Goal: Task Accomplishment & Management: Use online tool/utility

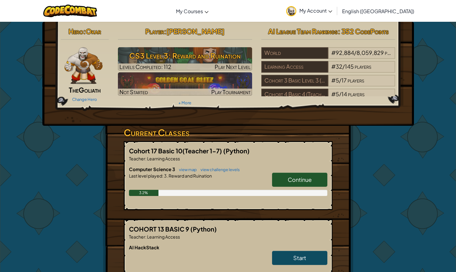
click at [318, 180] on link "Continue" at bounding box center [299, 180] width 55 height 14
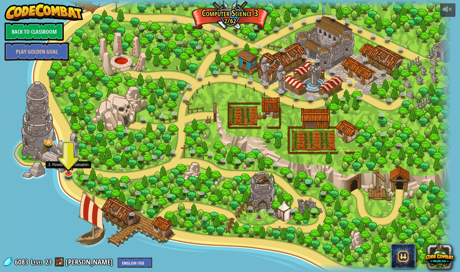
click at [68, 172] on img at bounding box center [69, 164] width 12 height 21
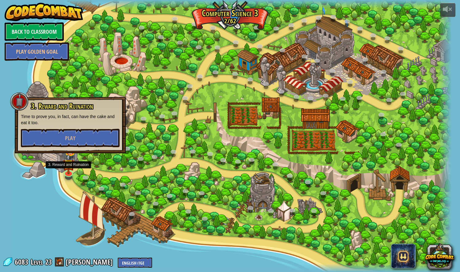
click at [68, 172] on img at bounding box center [69, 164] width 12 height 21
click at [71, 143] on button "Play" at bounding box center [70, 138] width 99 height 18
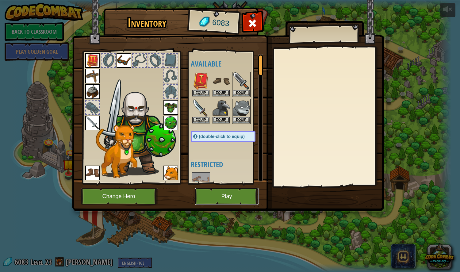
click at [253, 198] on button "Play" at bounding box center [227, 196] width 64 height 17
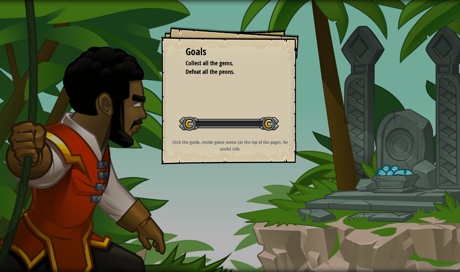
click at [253, 198] on div "Goals Collect all the gems. Defeat all the peons. Start Level Error loading fro…" at bounding box center [230, 136] width 460 height 272
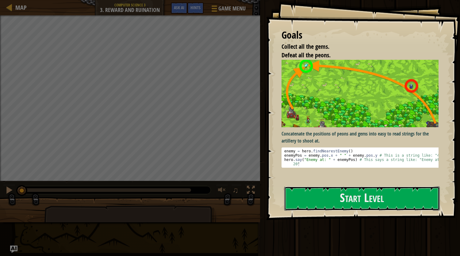
click at [403, 200] on button "Start Level" at bounding box center [362, 199] width 156 height 24
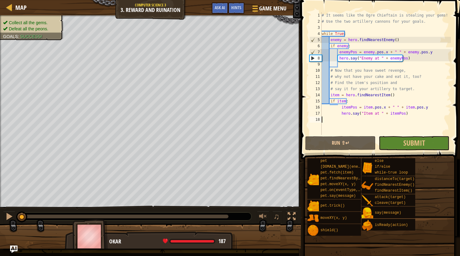
click at [378, 108] on div "# It seems like the Ogre Chieftain is stealing your gems! # Use the two artille…" at bounding box center [386, 79] width 130 height 135
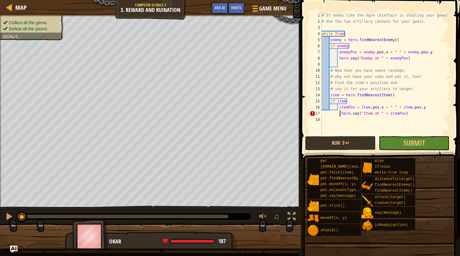
click at [339, 114] on div "# It seems like the Ogre Chieftain is stealing your gems! # Use the two artille…" at bounding box center [386, 79] width 130 height 135
type textarea "hero.say("Item at " + itemPos)"
click at [339, 144] on button "Run ⇧↵" at bounding box center [340, 143] width 71 height 14
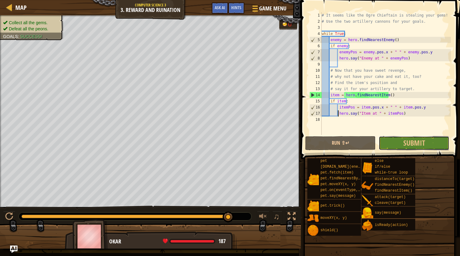
click at [401, 139] on button "Submit" at bounding box center [414, 143] width 71 height 14
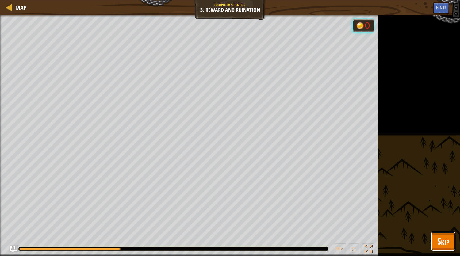
click at [442, 238] on span "Skip" at bounding box center [444, 241] width 12 height 13
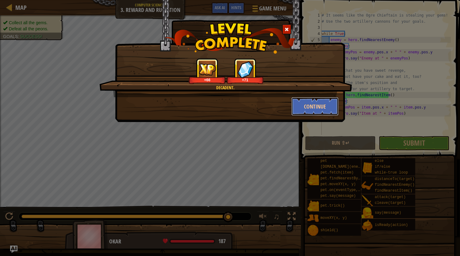
click at [317, 107] on button "Continue" at bounding box center [315, 106] width 48 height 18
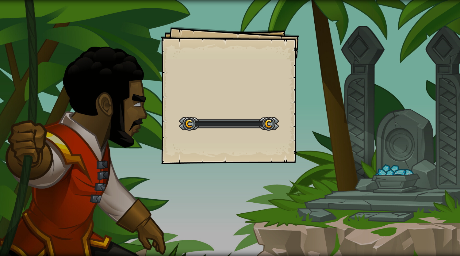
click at [317, 107] on div "Goals Start Level Error loading from server. Try refreshing the page. You'll ne…" at bounding box center [230, 128] width 460 height 256
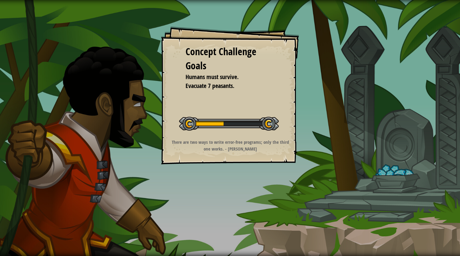
click at [317, 107] on div "Concept Challenge Goals Humans must survive. Evacuate 7 peasants. Start Concept…" at bounding box center [230, 128] width 460 height 256
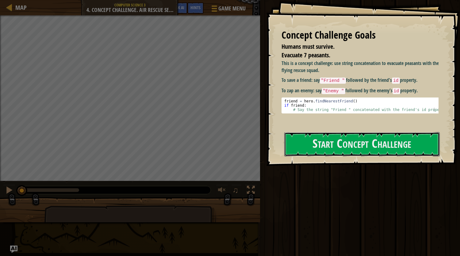
click at [349, 141] on button "Start Concept Challenge" at bounding box center [362, 144] width 156 height 24
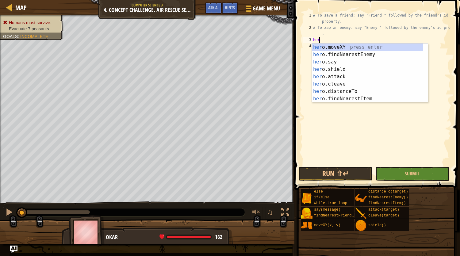
scroll to position [3, 0]
type textarea "h"
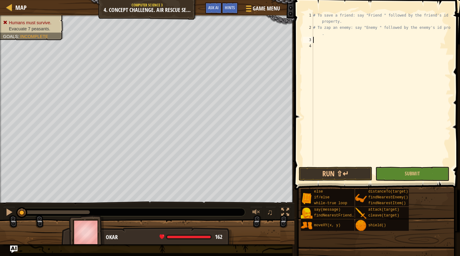
type textarea "# To zap an enemy: say "Enemy " followed by the enemy's id property."
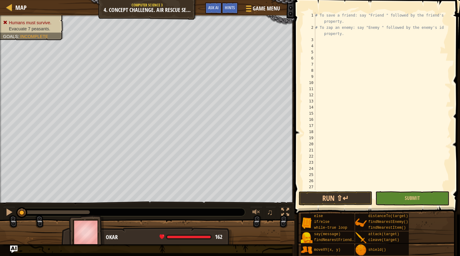
scroll to position [0, 0]
click at [317, 38] on div "# To save a friend: say "Friend " followed by the friend's id property. # To za…" at bounding box center [380, 110] width 132 height 196
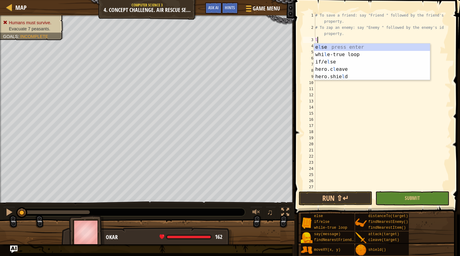
type textarea "lo"
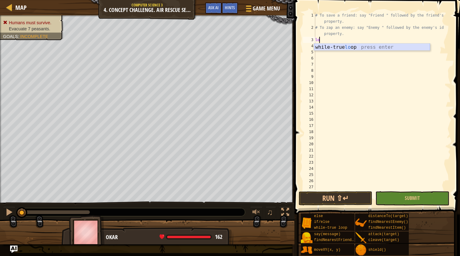
click at [322, 45] on div "while-true lo op press enter" at bounding box center [372, 55] width 116 height 22
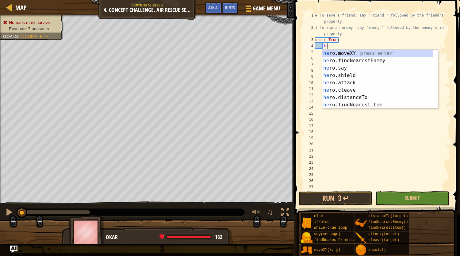
scroll to position [3, 1]
type textarea "h"
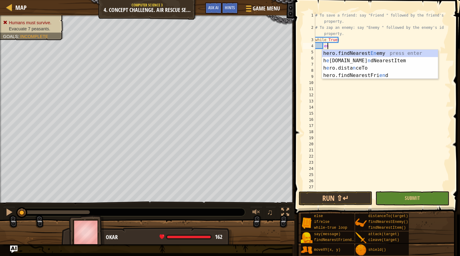
type textarea "e"
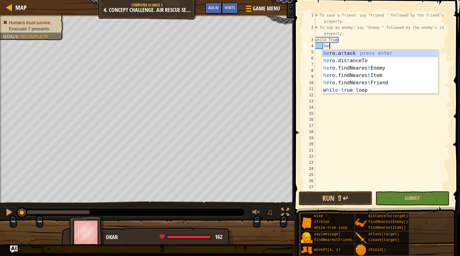
scroll to position [3, 1]
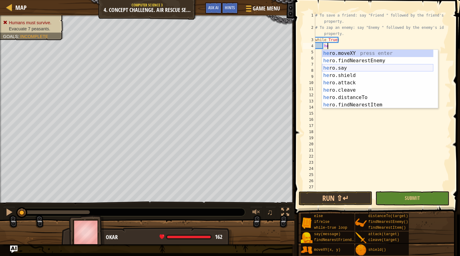
click at [341, 66] on div "he ro.moveXY press enter he ro.findNearestEnemy press enter he ro.say press ent…" at bounding box center [377, 87] width 111 height 74
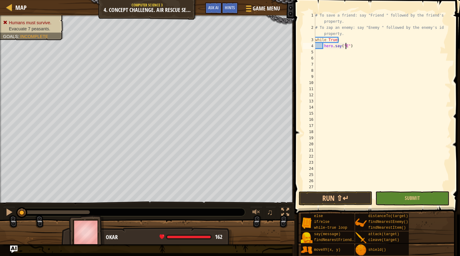
scroll to position [3, 2]
click at [352, 47] on div "# To save a friend: say "Friend " followed by the friend's id property. # To za…" at bounding box center [380, 110] width 132 height 196
type textarea "h"
click at [345, 47] on div "# To save a friend: say "Friend " followed by the friend's id property. # To za…" at bounding box center [380, 101] width 132 height 178
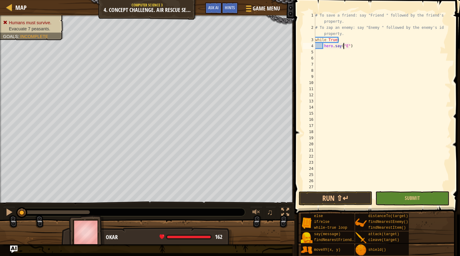
click at [345, 47] on div "# To save a friend: say "Friend " followed by the friend's id property. # To za…" at bounding box center [380, 110] width 132 height 196
click at [352, 46] on div "# To save a friend: say "Friend " followed by the friend's id property. # To za…" at bounding box center [380, 110] width 132 height 196
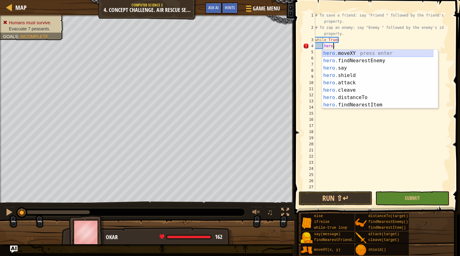
click at [357, 56] on div "hero. moveXY press enter hero. findNearestEnemy press enter hero. say press ent…" at bounding box center [377, 87] width 111 height 74
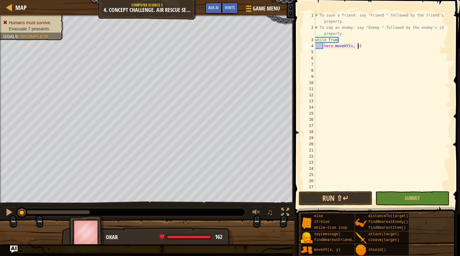
click at [361, 47] on div "# To save a friend: say "Friend " followed by the friend's id property. # To za…" at bounding box center [380, 110] width 132 height 196
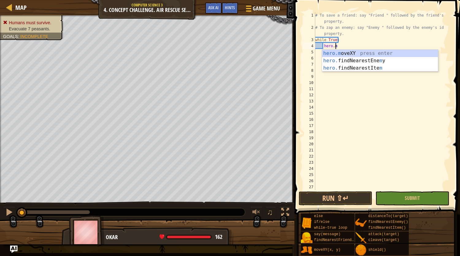
type textarea "hero."
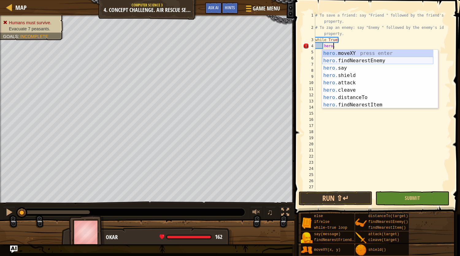
click at [365, 61] on div "hero. moveXY press enter hero. findNearestEnemy press enter hero. say press ent…" at bounding box center [377, 87] width 111 height 74
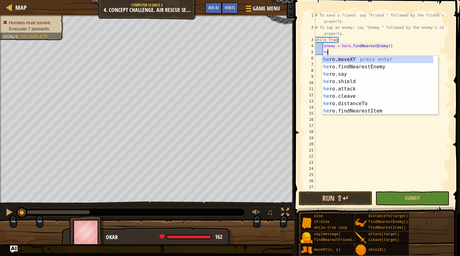
scroll to position [3, 1]
click at [346, 72] on div "her o.moveXY press enter her o.findNearestEnemy press enter her o.say press ent…" at bounding box center [377, 93] width 111 height 74
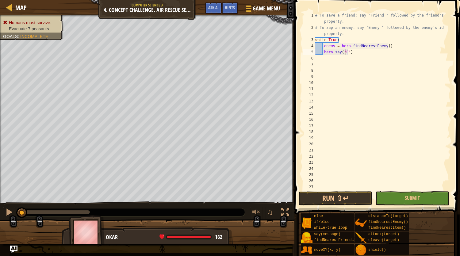
scroll to position [3, 2]
click at [325, 53] on div "# To save a friend: say "Friend " followed by the friend's id property. # To za…" at bounding box center [380, 110] width 132 height 196
click at [343, 54] on div "# To save a friend: say "Friend " followed by the friend's id property. # To za…" at bounding box center [380, 110] width 132 height 196
click at [344, 54] on div "# To save a friend: say "Friend " followed by the friend's id property. # To za…" at bounding box center [380, 110] width 132 height 196
click at [349, 55] on div "# To save a friend: say "Friend " followed by the friend's id property. # To za…" at bounding box center [380, 110] width 132 height 196
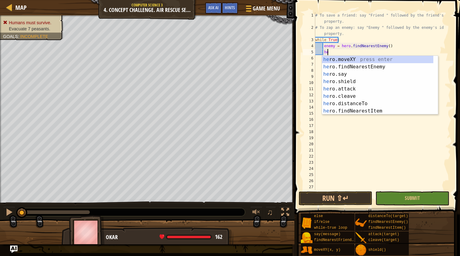
type textarea "h"
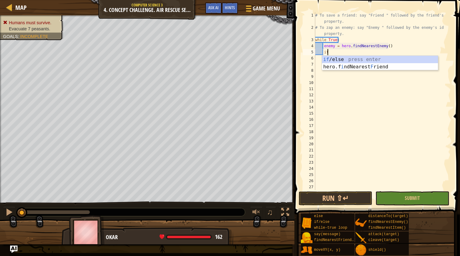
scroll to position [3, 1]
click at [346, 60] on div "if /else press enter hero.f i ndNearest F riend press enter" at bounding box center [380, 70] width 116 height 29
type textarea "if enemy:"
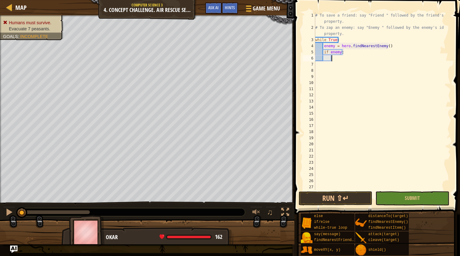
click at [335, 57] on div "# To save a friend: say "Friend " followed by the friend's id property. # To za…" at bounding box center [380, 110] width 132 height 196
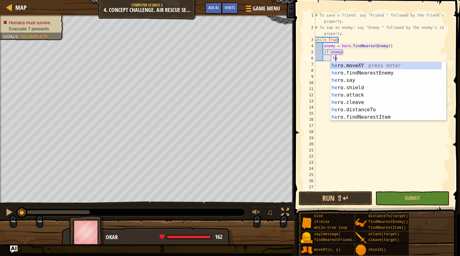
scroll to position [3, 2]
click at [351, 79] on div "her o.moveXY press enter her o.findNearestEnemy press enter her o.say press ent…" at bounding box center [385, 99] width 111 height 74
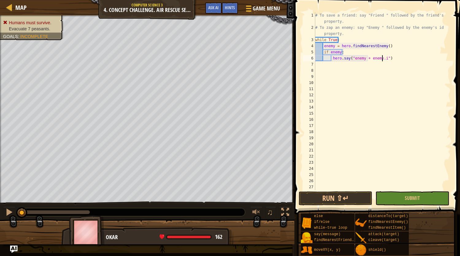
scroll to position [3, 6]
click at [353, 60] on div "# To save a friend: say "Friend " followed by the friend's id property. # To za…" at bounding box center [380, 110] width 132 height 196
type textarea "hero.say("Enemy + [DOMAIN_NAME]")"
click at [369, 88] on div "# To save a friend: say "Friend " followed by the friend's id property. # To za…" at bounding box center [380, 110] width 132 height 196
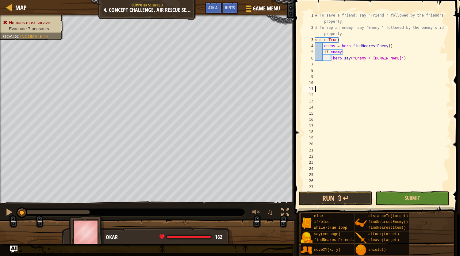
scroll to position [3, 0]
click at [362, 59] on div "# To save a friend: say "Friend " followed by the friend's id property. # To za…" at bounding box center [380, 110] width 132 height 196
type textarea "hero.say("Enemy" + [DOMAIN_NAME]")"
click at [391, 70] on div "# To save a friend: say "Friend " followed by the friend's id property. # To za…" at bounding box center [380, 110] width 132 height 196
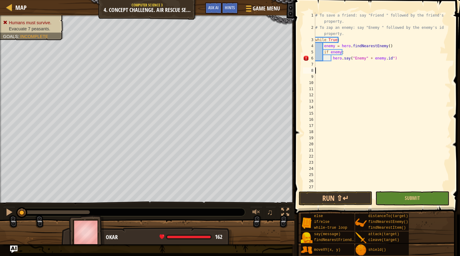
scroll to position [3, 0]
click at [388, 58] on div "# To save a friend: say "Friend " followed by the friend's id property. # To za…" at bounding box center [380, 110] width 132 height 196
type textarea "hero.say("Enemy" + [DOMAIN_NAME])"
click at [403, 81] on div "# To save a friend: say "Friend " followed by the friend's id property. # To za…" at bounding box center [380, 110] width 132 height 196
click at [317, 66] on div "# To save a friend: say "Friend " followed by the friend's id property. # To za…" at bounding box center [380, 110] width 132 height 196
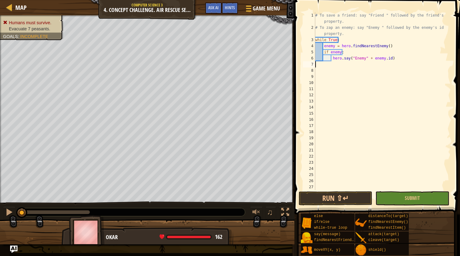
click at [327, 64] on div "# To save a friend: say "Friend " followed by the friend's id property. # To za…" at bounding box center [380, 110] width 132 height 196
click at [330, 65] on div "# To save a friend: say "Friend " followed by the friend's id property. # To za…" at bounding box center [380, 110] width 132 height 196
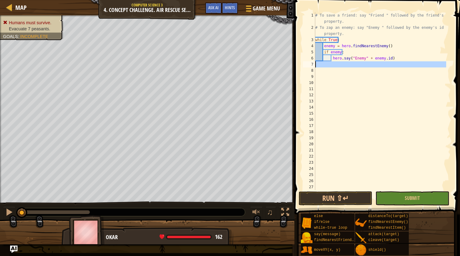
click at [335, 64] on div "# To save a friend: say "Friend " followed by the friend's id property. # To za…" at bounding box center [380, 101] width 132 height 178
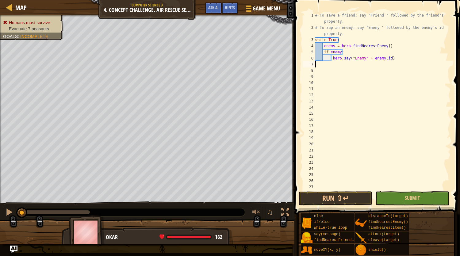
type textarea "hero.say("Enemy" + [DOMAIN_NAME])"
type textarea "h"
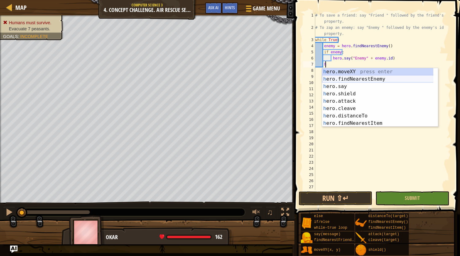
click at [372, 81] on div "h ero.moveXY press enter h ero.findNearestEnemy press enter h ero.say press ent…" at bounding box center [380, 105] width 116 height 74
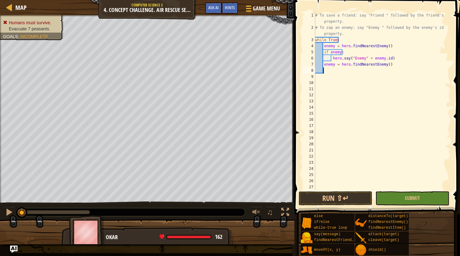
scroll to position [3, 0]
click at [383, 66] on div "# To save a friend: say "Friend " followed by the friend's id property. # To za…" at bounding box center [380, 110] width 132 height 196
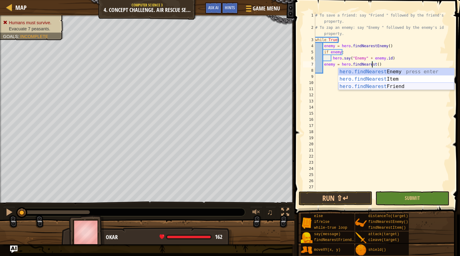
click at [384, 85] on div "hero.findNearest Enemy press enter hero.findNearest Item press enter hero.findN…" at bounding box center [396, 86] width 116 height 37
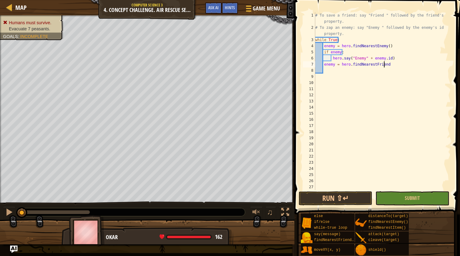
click at [334, 64] on div "# To save a friend: say "Friend " followed by the friend's id property. # To za…" at bounding box center [380, 110] width 132 height 196
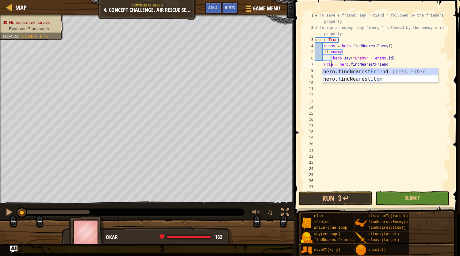
scroll to position [3, 1]
type textarea "Friend = hero.findNearestFriend"
click at [358, 96] on div "# To save a friend: say "Friend " followed by the friend's id property. # To za…" at bounding box center [380, 110] width 132 height 196
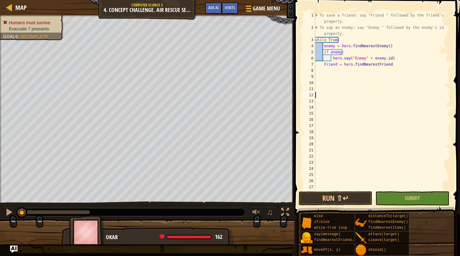
scroll to position [3, 0]
click at [389, 59] on div "# To save a friend: say "Friend " followed by the friend's id property. # To za…" at bounding box center [380, 110] width 132 height 196
type textarea "hero.say("Enemy" + [DOMAIN_NAME])"
click at [361, 86] on div "# To save a friend: say "Friend " followed by the friend's id property. # To za…" at bounding box center [380, 110] width 132 height 196
click at [326, 69] on div "# To save a friend: say "Friend " followed by the friend's id property. # To za…" at bounding box center [380, 110] width 132 height 196
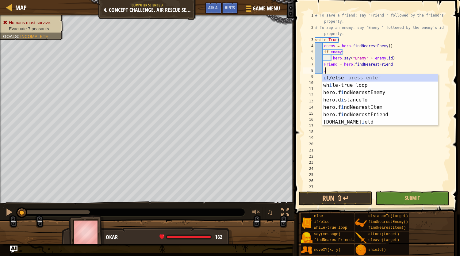
scroll to position [3, 1]
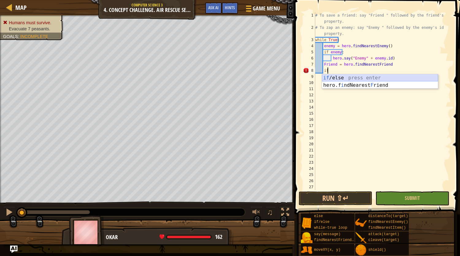
click at [329, 77] on div "if /else press enter hero.f i ndNearest F riend press enter" at bounding box center [380, 88] width 116 height 29
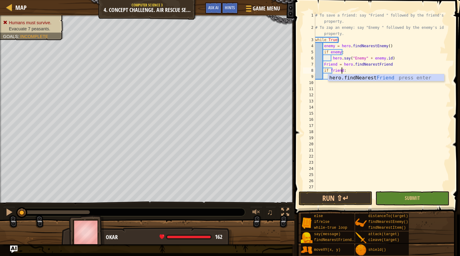
scroll to position [3, 2]
type textarea "if friend:"
click at [350, 95] on div "# To save a friend: say "Friend " followed by the friend's id property. # To za…" at bounding box center [380, 110] width 132 height 196
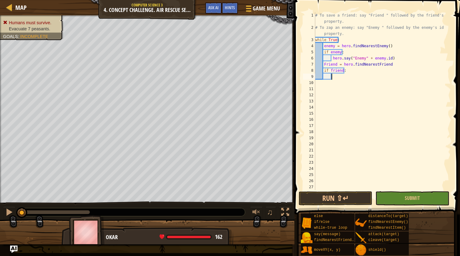
click at [336, 77] on div "# To save a friend: say "Friend " followed by the friend's id property. # To za…" at bounding box center [380, 110] width 132 height 196
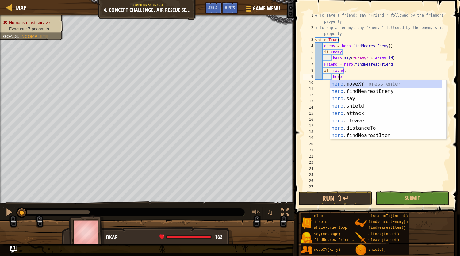
scroll to position [3, 2]
click at [343, 99] on div "hero .moveXY press enter hero .findNearestEnemy press enter hero .say press ent…" at bounding box center [385, 117] width 111 height 74
type textarea "hero.say("message")"
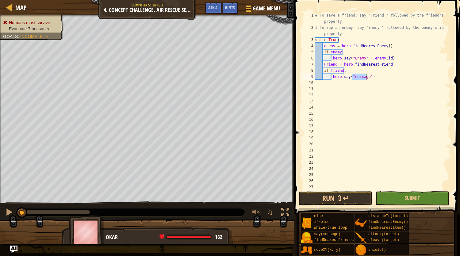
click at [398, 106] on div "# To save a friend: say "Friend " followed by the friend's id property. # To za…" at bounding box center [380, 110] width 132 height 196
click at [356, 59] on div "# To save a friend: say "Friend " followed by the friend's id property. # To za…" at bounding box center [380, 110] width 132 height 196
click at [352, 58] on div "# To save a friend: say "Friend " followed by the friend's id property. # To za…" at bounding box center [380, 110] width 132 height 196
click at [353, 58] on div "# To save a friend: say "Friend " followed by the friend's id property. # To za…" at bounding box center [380, 110] width 132 height 196
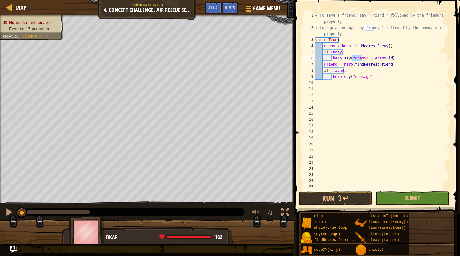
click at [353, 58] on div "# To save a friend: say "Friend " followed by the friend's id property. # To za…" at bounding box center [380, 110] width 132 height 196
click at [365, 59] on div "# To save a friend: say "Friend " followed by the friend's id property. # To za…" at bounding box center [380, 110] width 132 height 196
type textarea "hero.say("Enemy" + [DOMAIN_NAME]) Friend = hero.findNearestFriend"
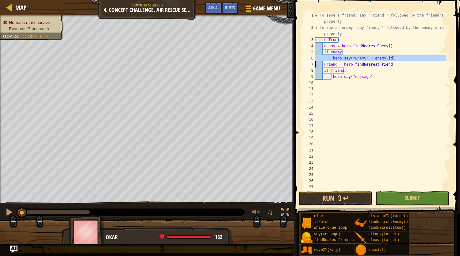
click at [365, 59] on div "# To save a friend: say "Friend " followed by the friend's id property. # To za…" at bounding box center [380, 110] width 132 height 196
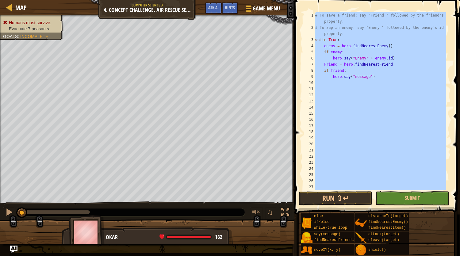
click at [380, 78] on div "# To save a friend: say "Friend " followed by the friend's id property. # To za…" at bounding box center [380, 101] width 132 height 178
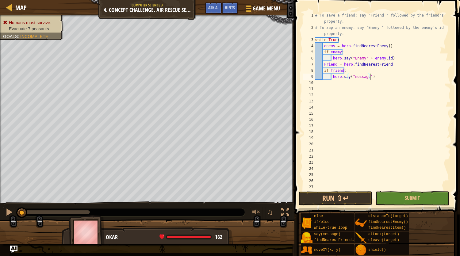
click at [366, 61] on div "# To save a friend: say "Friend " followed by the friend's id property. # To za…" at bounding box center [380, 110] width 132 height 196
click at [367, 77] on div "# To save a friend: say "Friend " followed by the friend's id property. # To za…" at bounding box center [380, 110] width 132 height 196
paste textarea
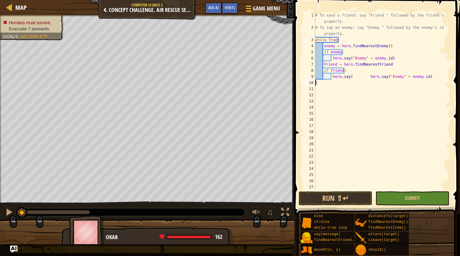
click at [364, 77] on div "# To save a friend: say "Friend " followed by the friend's id property. # To za…" at bounding box center [380, 110] width 132 height 196
click at [365, 78] on div "# To save a friend: say "Friend " followed by the friend's id property. # To za…" at bounding box center [380, 110] width 132 height 196
click at [322, 83] on div "# To save a friend: say "Friend " followed by the friend's id property. # To za…" at bounding box center [380, 110] width 132 height 196
type textarea ")"
click at [366, 92] on div "# To save a friend: say "Friend " followed by the friend's id property. # To za…" at bounding box center [380, 110] width 132 height 196
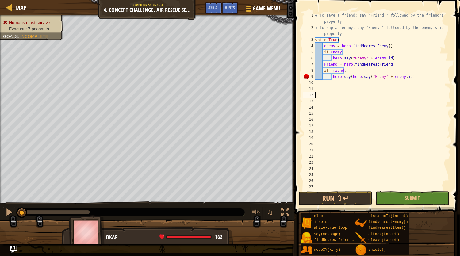
click at [396, 79] on div "# To save a friend: say "Friend " followed by the friend's id property. # To za…" at bounding box center [380, 110] width 132 height 196
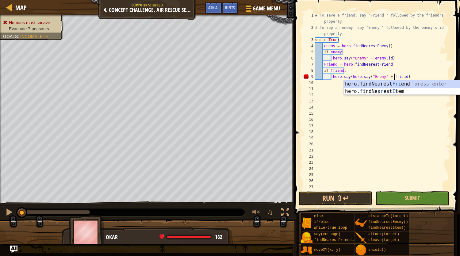
scroll to position [3, 7]
click at [397, 82] on div "hero.findNearest Frie nd press enter hero. f indNea r est I t e m press enter" at bounding box center [402, 94] width 116 height 29
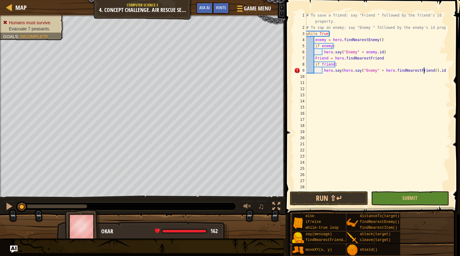
click at [423, 72] on div "# To save a friend: say "Friend " followed by the friend's id property. # To za…" at bounding box center [375, 110] width 141 height 196
click at [414, 71] on div "# To save a friend: say "Friend " followed by the friend's id property. # To za…" at bounding box center [375, 110] width 141 height 196
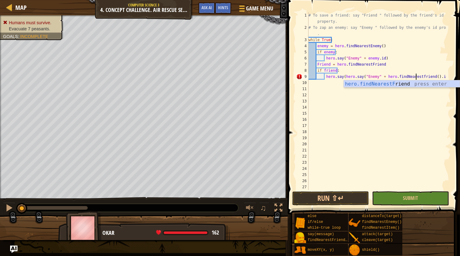
scroll to position [3, 9]
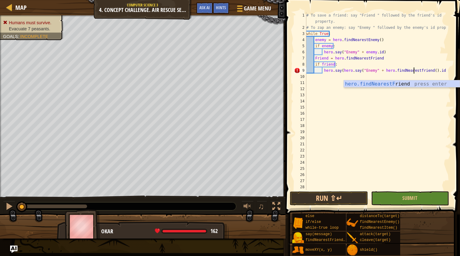
click at [426, 71] on div "# To save a friend: say "Friend " followed by the friend's id property. # To za…" at bounding box center [375, 110] width 141 height 196
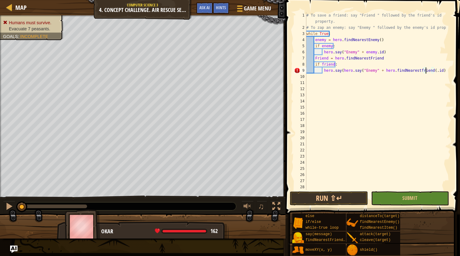
type textarea "hero.say(hero.say("Enemy" + [DOMAIN_NAME])"
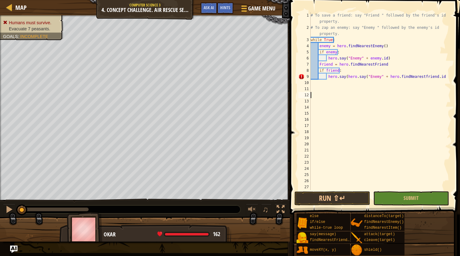
click at [343, 92] on div "# To save a friend: say "Friend " followed by the friend's id property. # To za…" at bounding box center [378, 110] width 137 height 196
click at [415, 78] on div "# To save a friend: say "Friend " followed by the friend's id property. # To za…" at bounding box center [378, 110] width 137 height 196
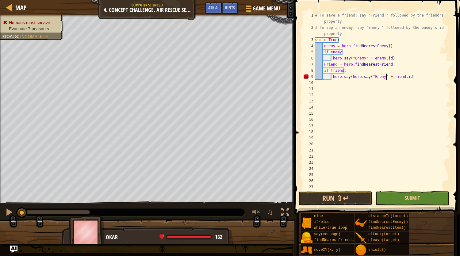
type textarea "hero.say(hero.say("Enemy" + [DOMAIN_NAME])"
click at [407, 111] on div "# To save a friend: say "Friend " followed by the friend's id property. # To za…" at bounding box center [380, 110] width 132 height 196
click at [379, 78] on div "# To save a friend: say "Friend " followed by the friend's id property. # To za…" at bounding box center [380, 110] width 132 height 196
type textarea "hero.say(hero.say("Friend" + [DOMAIN_NAME])"
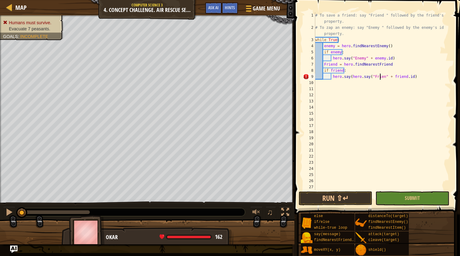
scroll to position [3, 6]
click at [384, 105] on div "# To save a friend: say "Friend " followed by the friend's id property. # To za…" at bounding box center [380, 110] width 132 height 196
click at [365, 77] on div "# To save a friend: say "Friend " followed by the friend's id property. # To za…" at bounding box center [380, 110] width 132 height 196
type textarea "hero.say("Friend" + [DOMAIN_NAME])"
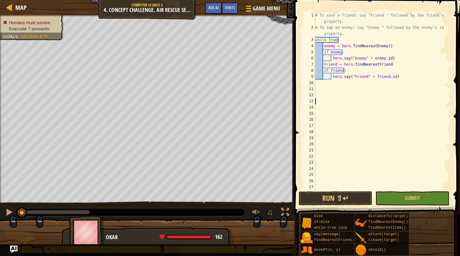
click at [372, 102] on div "# To save a friend: say "Friend " followed by the friend's id property. # To za…" at bounding box center [380, 110] width 132 height 196
click at [335, 198] on button "Run ⇧↵" at bounding box center [336, 198] width 74 height 14
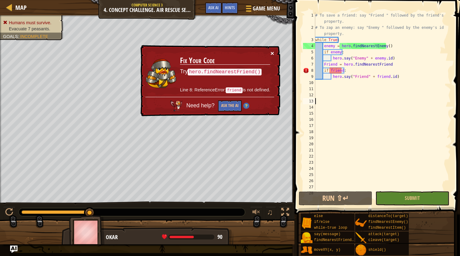
click at [271, 51] on button "×" at bounding box center [273, 53] width 4 height 6
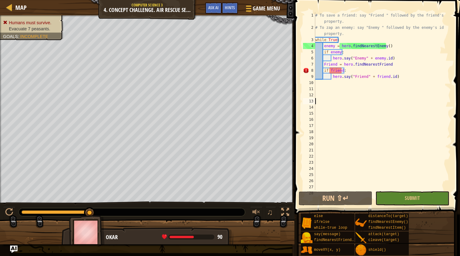
click at [325, 65] on div "# To save a friend: say "Friend " followed by the friend's id property. # To za…" at bounding box center [380, 110] width 132 height 196
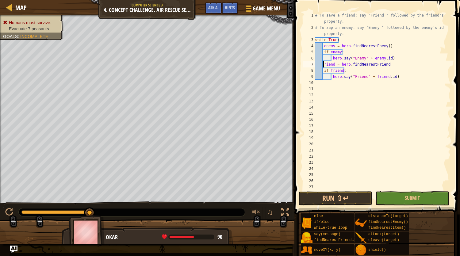
type textarea "friend = hero.findNearestFriend"
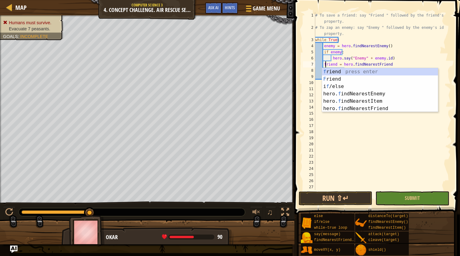
click at [361, 124] on div "# To save a friend: say "Friend " followed by the friend's id property. # To za…" at bounding box center [380, 110] width 132 height 196
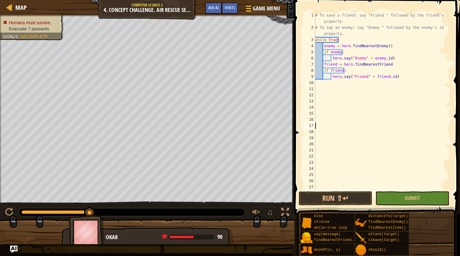
scroll to position [3, 0]
click at [344, 195] on button "Run ⇧↵" at bounding box center [336, 198] width 74 height 14
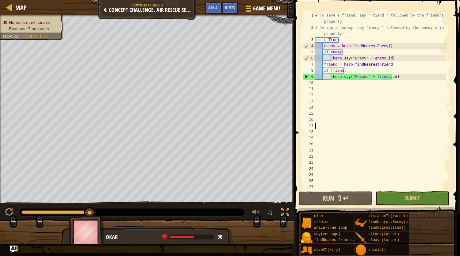
click at [362, 58] on div "# To save a friend: say "Friend " followed by the friend's id property. # To za…" at bounding box center [380, 110] width 132 height 196
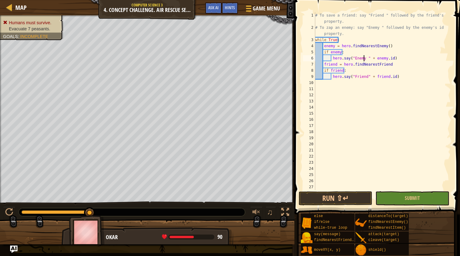
click at [364, 76] on div "# To save a friend: say "Friend " followed by the friend's id property. # To za…" at bounding box center [380, 110] width 132 height 196
type textarea "hero.say("Friend " + [DOMAIN_NAME])"
click at [372, 94] on div "# To save a friend: say "Friend " followed by the friend's id property. # To za…" at bounding box center [380, 110] width 132 height 196
click at [347, 197] on button "Run ⇧↵" at bounding box center [336, 198] width 74 height 14
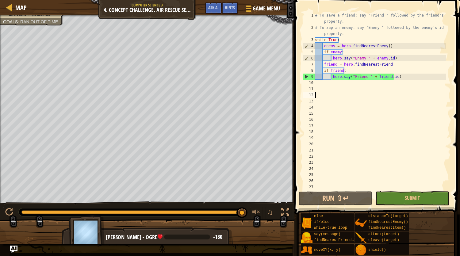
click at [332, 115] on div "# To save a friend: say "Friend " followed by the friend's id property. # To za…" at bounding box center [380, 110] width 132 height 196
click at [365, 78] on div "# To save a friend: say "Friend " followed by the friend's id property. # To za…" at bounding box center [380, 110] width 132 height 196
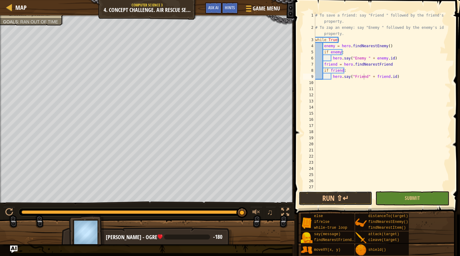
click at [348, 197] on button "Run ⇧↵" at bounding box center [336, 198] width 74 height 14
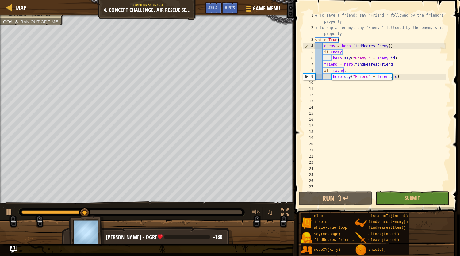
type textarea "hero.say("Friend " + [DOMAIN_NAME])"
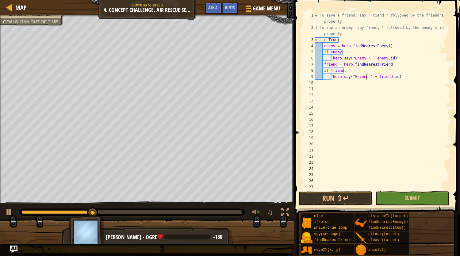
click at [365, 143] on div "# To save a friend: say "Friend " followed by the friend's id property. # To za…" at bounding box center [380, 110] width 132 height 196
click at [327, 198] on button "Run ⇧↵" at bounding box center [336, 198] width 74 height 14
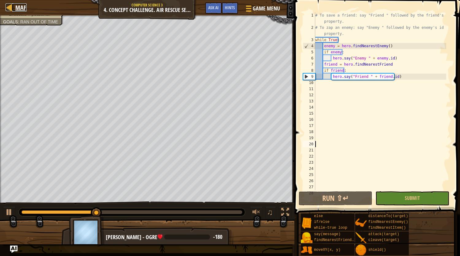
click at [7, 6] on div at bounding box center [10, 7] width 8 height 8
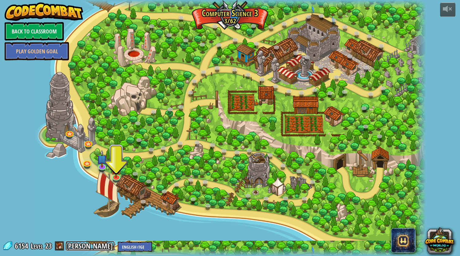
click at [75, 246] on link "[PERSON_NAME]" at bounding box center [90, 246] width 49 height 10
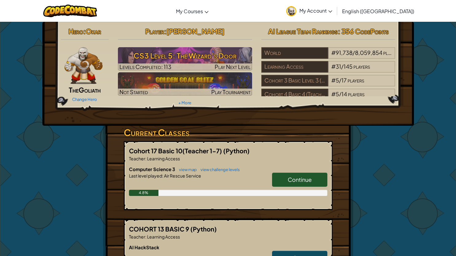
click at [87, 99] on link "Change Hero" at bounding box center [84, 99] width 25 height 5
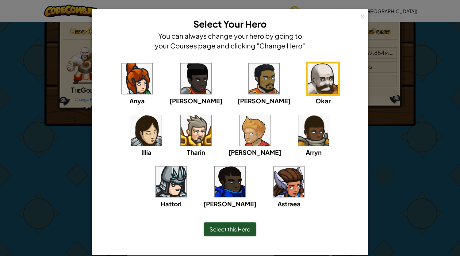
click at [184, 73] on img at bounding box center [196, 79] width 31 height 31
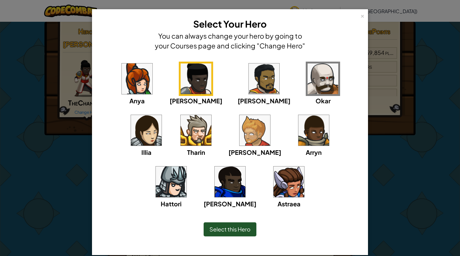
click at [231, 229] on span "Select this Hero" at bounding box center [230, 229] width 41 height 7
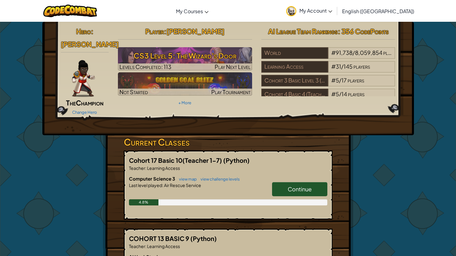
click at [294, 186] on span "Continue" at bounding box center [300, 189] width 24 height 7
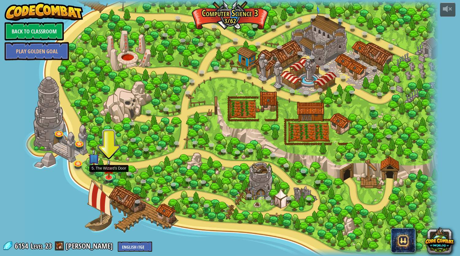
click at [110, 173] on img at bounding box center [108, 168] width 11 height 19
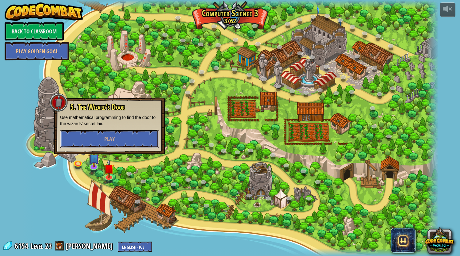
click at [124, 136] on button "Play" at bounding box center [109, 139] width 99 height 18
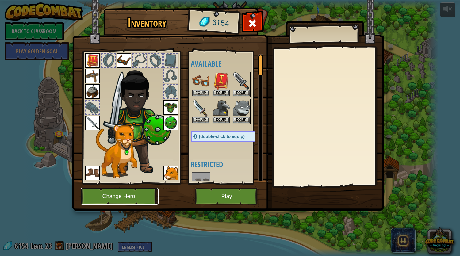
click at [115, 194] on button "Change Hero" at bounding box center [120, 196] width 78 height 17
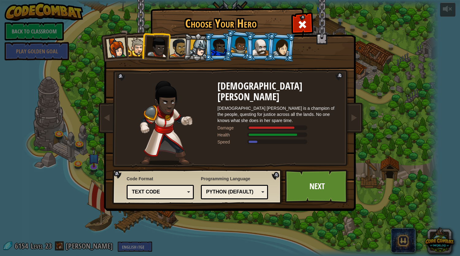
click at [225, 49] on div at bounding box center [219, 47] width 16 height 17
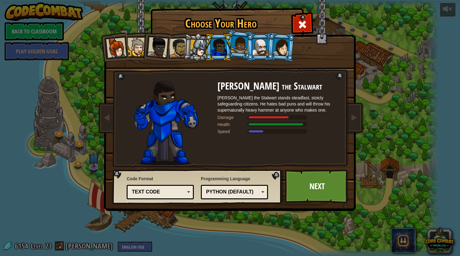
click at [237, 48] on div at bounding box center [239, 45] width 17 height 18
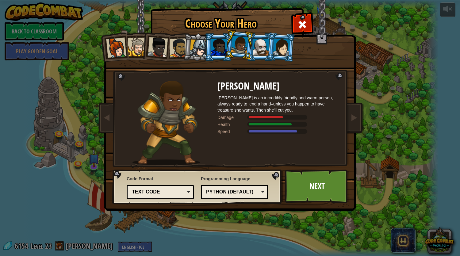
click at [199, 50] on div at bounding box center [198, 48] width 17 height 17
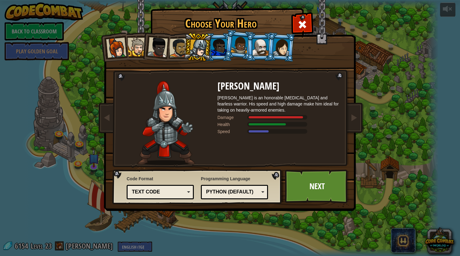
click at [216, 46] on div at bounding box center [219, 47] width 16 height 17
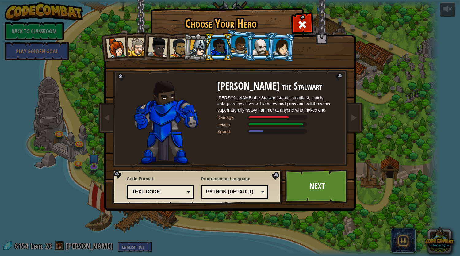
click at [199, 50] on div at bounding box center [198, 48] width 17 height 17
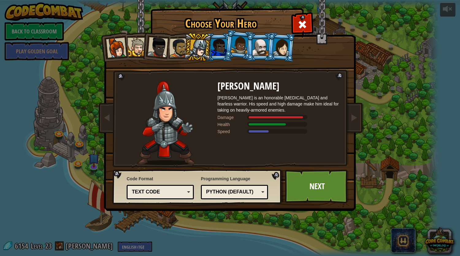
click at [213, 49] on div at bounding box center [219, 47] width 16 height 17
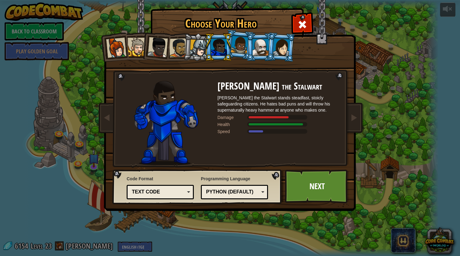
click at [306, 183] on link "Next" at bounding box center [317, 187] width 64 height 34
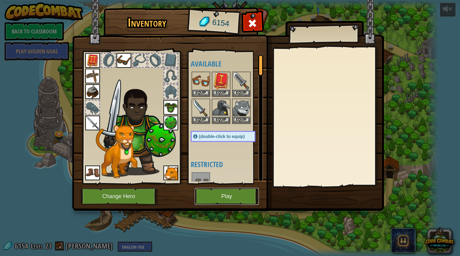
click at [220, 196] on button "Play" at bounding box center [227, 196] width 64 height 17
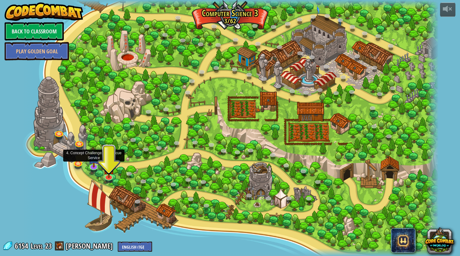
click at [95, 166] on img at bounding box center [93, 158] width 11 height 19
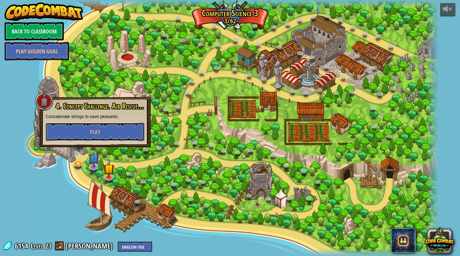
click at [99, 137] on button "Play" at bounding box center [95, 132] width 99 height 18
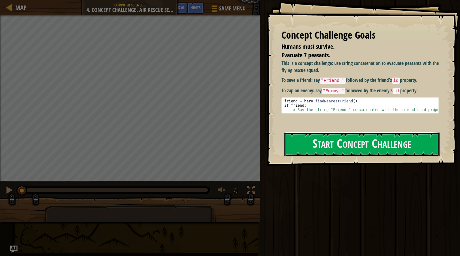
click at [316, 143] on button "Start Concept Challenge" at bounding box center [362, 144] width 156 height 24
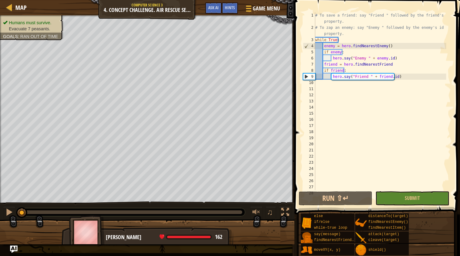
click at [341, 153] on div "# To save a friend: say "Friend " followed by the friend's id property. # To za…" at bounding box center [380, 110] width 132 height 196
click at [363, 193] on button "Run ⇧↵" at bounding box center [336, 198] width 74 height 14
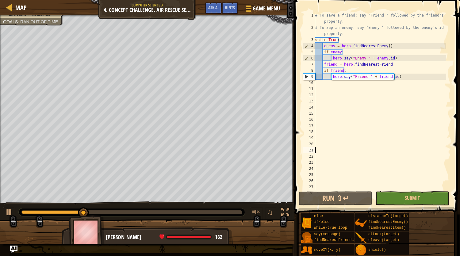
click at [319, 41] on div "# To save a friend: say "Friend " followed by the friend's id property. # To za…" at bounding box center [380, 110] width 132 height 196
type textarea "while True:"
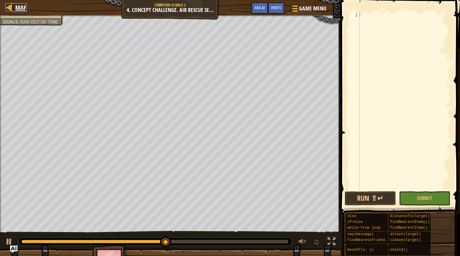
click at [23, 6] on span "Map" at bounding box center [20, 7] width 11 height 8
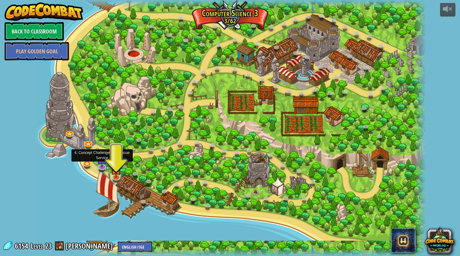
click at [100, 164] on img at bounding box center [102, 158] width 10 height 17
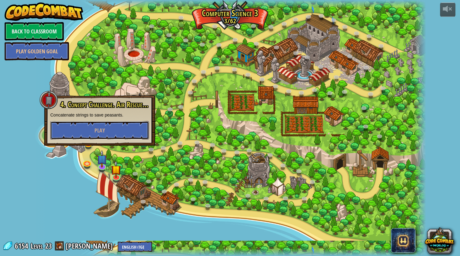
click at [105, 132] on span "Play" at bounding box center [100, 131] width 10 height 8
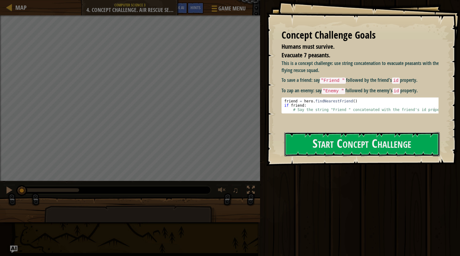
click at [342, 137] on button "Start Concept Challenge" at bounding box center [362, 144] width 156 height 24
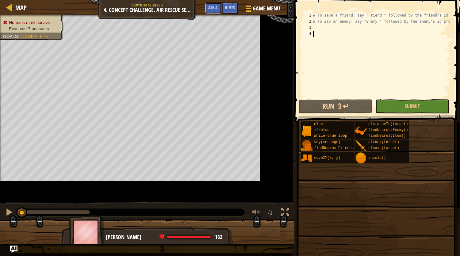
click at [220, 8] on button "Ask AI" at bounding box center [213, 7] width 17 height 11
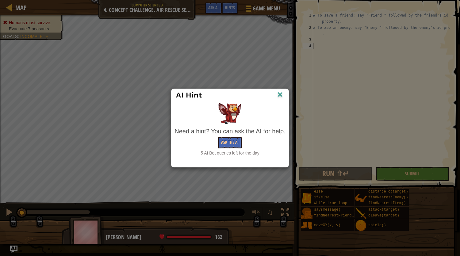
click at [278, 93] on img at bounding box center [280, 95] width 8 height 9
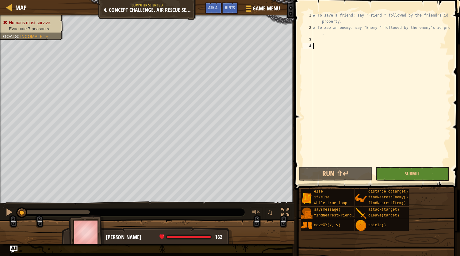
click at [262, 8] on span "Game Menu" at bounding box center [266, 9] width 27 height 8
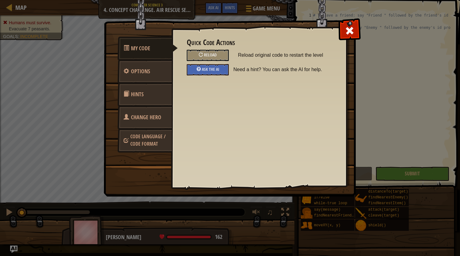
click at [213, 52] on div "Reload" at bounding box center [208, 55] width 42 height 11
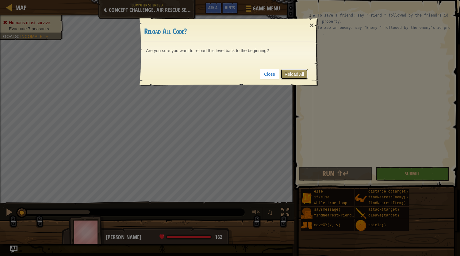
click at [293, 72] on link "Reload All" at bounding box center [294, 74] width 27 height 10
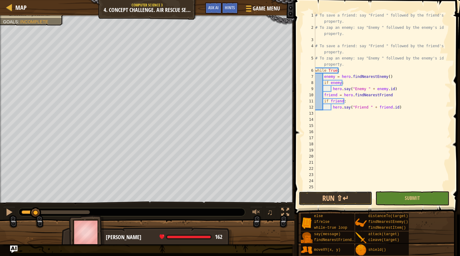
click at [355, 194] on button "Run ⇧↵" at bounding box center [336, 198] width 74 height 14
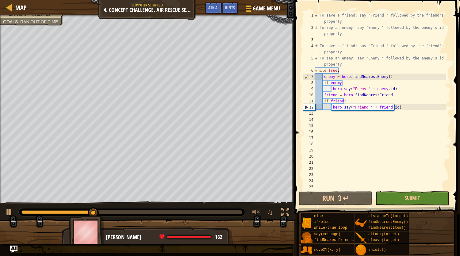
click at [322, 70] on div "# To save a friend: say "Friend " followed by the friend's id property. # To za…" at bounding box center [380, 110] width 132 height 196
type textarea "while True: enemy = hero.findNearestEnemy()"
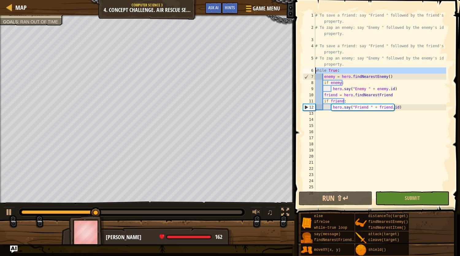
click at [322, 70] on div "# To save a friend: say "Friend " followed by the friend's id property. # To za…" at bounding box center [380, 110] width 132 height 196
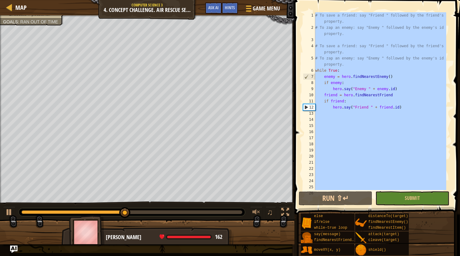
click at [356, 106] on div "# To save a friend: say "Friend " followed by the friend's id property. # To za…" at bounding box center [380, 101] width 132 height 178
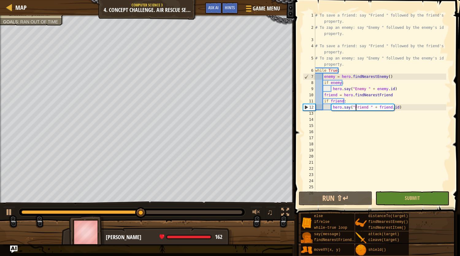
click at [318, 69] on div "# To save a friend: say "Friend " followed by the friend's id property. # To za…" at bounding box center [380, 110] width 132 height 196
click at [328, 70] on div "# To save a friend: say "Friend " followed by the friend's id property. # To za…" at bounding box center [380, 110] width 132 height 196
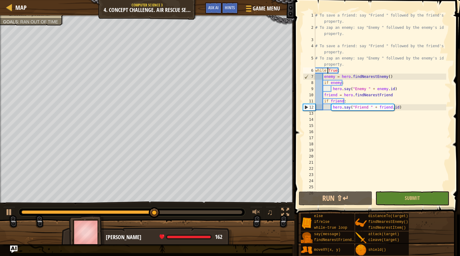
click at [328, 70] on div "# To save a friend: say "Friend " followed by the friend's id property. # To za…" at bounding box center [380, 110] width 132 height 196
click at [328, 70] on div "# To save a friend: say "Friend " followed by the friend's id property. # To za…" at bounding box center [380, 101] width 132 height 178
click at [326, 70] on div "# To save a friend: say "Friend " followed by the friend's id property. # To za…" at bounding box center [380, 110] width 132 height 196
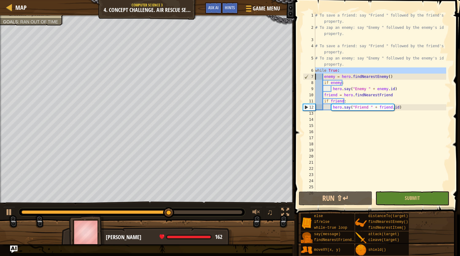
click at [328, 77] on div "# To save a friend: say "Friend " followed by the friend's id property. # To za…" at bounding box center [380, 110] width 132 height 196
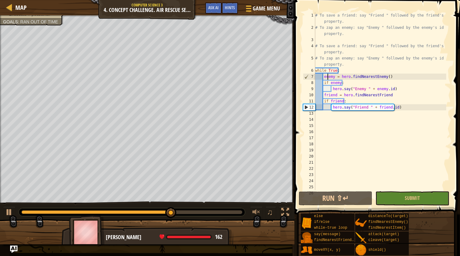
click at [328, 77] on div "# To save a friend: say "Friend " followed by the friend's id property. # To za…" at bounding box center [380, 110] width 132 height 196
type textarea "enemy = hero.findNearestEnemy() if enemy:"
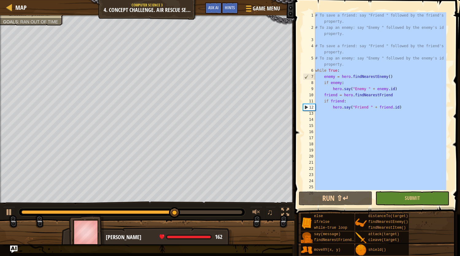
click at [328, 77] on div "# To save a friend: say "Friend " followed by the friend's id property. # To za…" at bounding box center [380, 110] width 132 height 196
click at [376, 93] on div "# To save a friend: say "Friend " followed by the friend's id property. # To za…" at bounding box center [380, 101] width 132 height 178
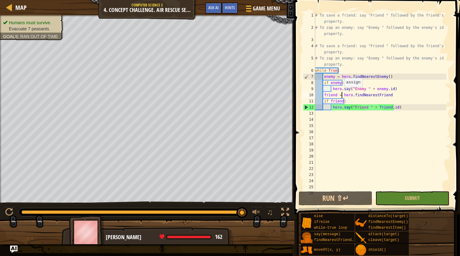
click at [341, 93] on div "# To save a friend: say "Friend " followed by the friend's id property. # To za…" at bounding box center [380, 110] width 132 height 196
click at [390, 90] on div "# To save a friend: say "Friend " followed by the friend's id property. # To za…" at bounding box center [380, 110] width 132 height 196
click at [386, 95] on div "# To save a friend: say "Friend " followed by the friend's id property. # To za…" at bounding box center [380, 110] width 132 height 196
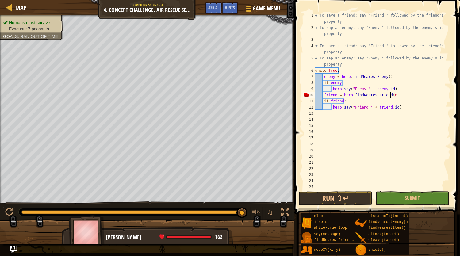
scroll to position [3, 6]
type textarea "friend = hero.findNearestFriend()"
click at [396, 117] on div "# To save a friend: say "Friend " followed by the friend's id property. # To za…" at bounding box center [380, 110] width 132 height 196
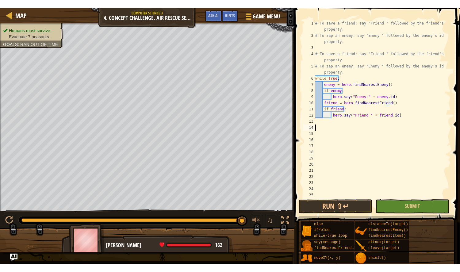
scroll to position [3, 0]
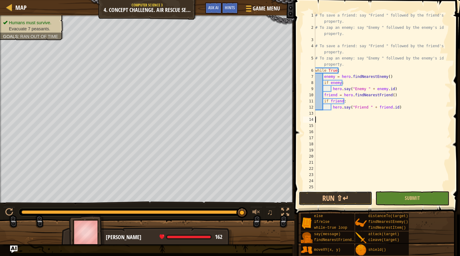
click at [357, 199] on button "Run ⇧↵" at bounding box center [336, 198] width 74 height 14
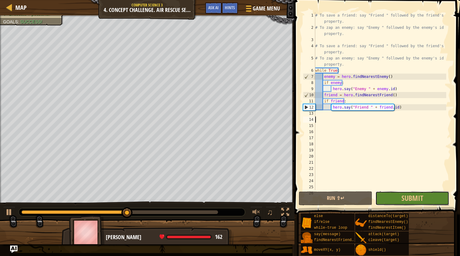
click at [400, 200] on button "Submit" at bounding box center [413, 198] width 74 height 14
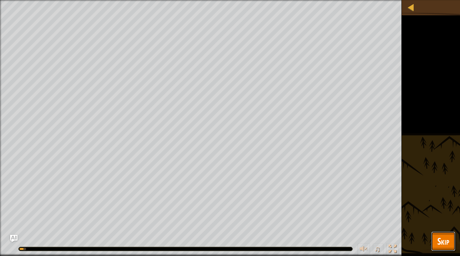
click at [442, 242] on span "Skip" at bounding box center [444, 241] width 12 height 13
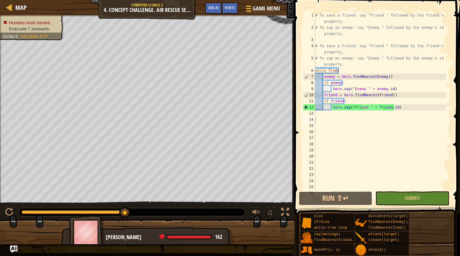
click at [355, 198] on button "Run ⇧↵" at bounding box center [336, 198] width 74 height 14
click at [352, 203] on button "Run ⇧↵" at bounding box center [336, 198] width 74 height 14
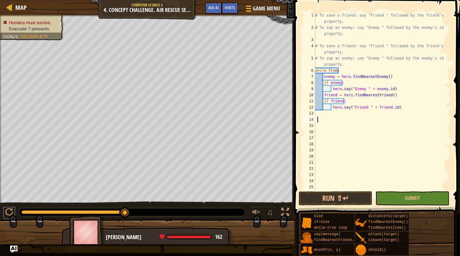
click at [11, 210] on div at bounding box center [9, 212] width 8 height 8
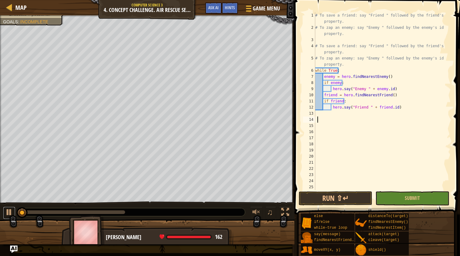
click at [11, 210] on div at bounding box center [9, 212] width 8 height 8
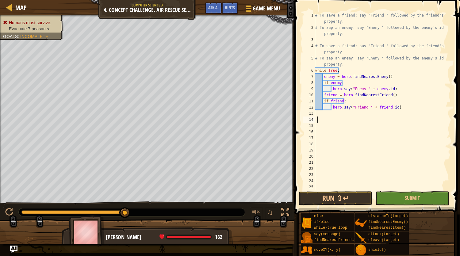
click at [393, 96] on div "# To save a friend: say "Friend " followed by the friend's id property. # To za…" at bounding box center [380, 110] width 132 height 196
type textarea "friend = hero.findNearestFriend()"
click at [20, 3] on div "Map" at bounding box center [19, 7] width 14 height 15
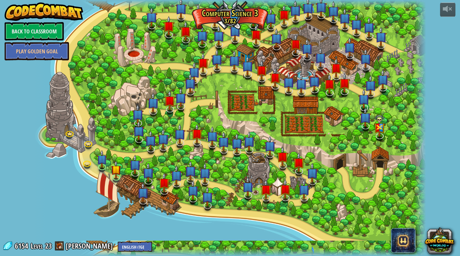
click at [20, 3] on img at bounding box center [44, 11] width 79 height 18
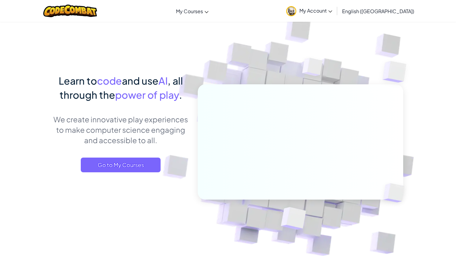
click at [119, 166] on span "Go to My Courses" at bounding box center [121, 165] width 80 height 15
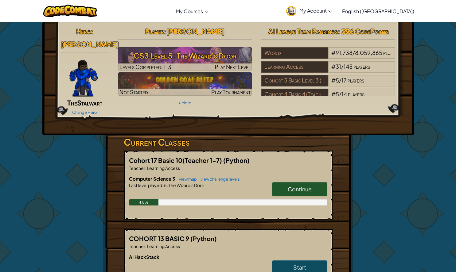
click at [294, 186] on span "Continue" at bounding box center [300, 189] width 24 height 7
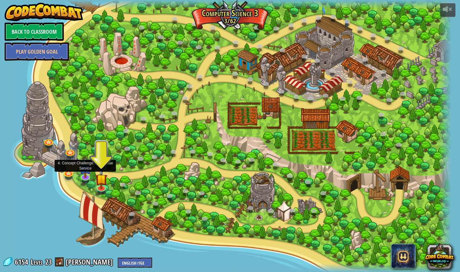
click at [89, 176] on img at bounding box center [85, 168] width 12 height 21
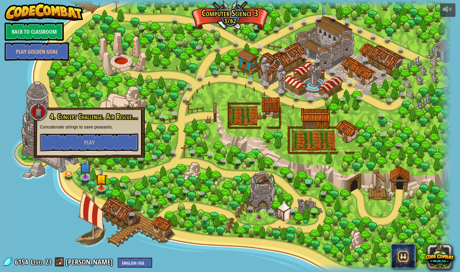
click at [101, 139] on button "Play" at bounding box center [89, 142] width 99 height 18
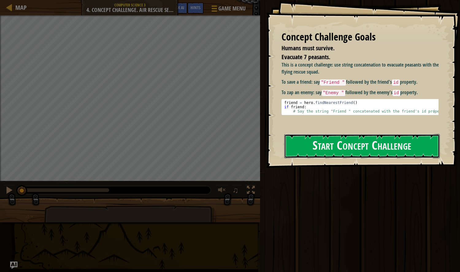
click at [293, 148] on button "Start Concept Challenge" at bounding box center [362, 146] width 156 height 24
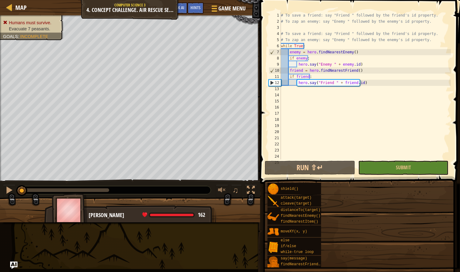
click at [322, 79] on div "# To save a friend: say "Friend " followed by the friend's id property. # To za…" at bounding box center [366, 92] width 172 height 160
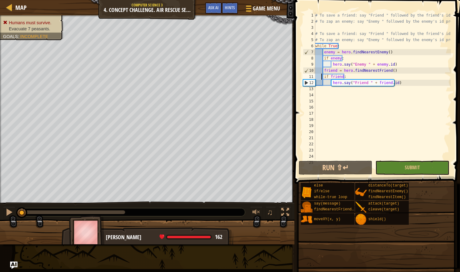
click at [322, 79] on div "# To save a friend: say "Friend " followed by the friend's id property. # To za…" at bounding box center [400, 92] width 172 height 160
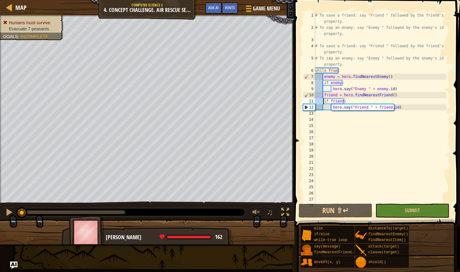
click at [334, 68] on div "# To save a friend: say "Friend " followed by the friend's id property. # To za…" at bounding box center [380, 116] width 132 height 209
type textarea "while True: enemy = hero.findNearestEnemy()"
click at [334, 68] on div "# To save a friend: say "Friend " followed by the friend's id property. # To za…" at bounding box center [380, 116] width 132 height 209
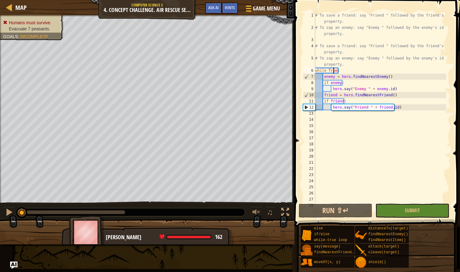
click at [334, 68] on div "# To save a friend: say "Friend " followed by the friend's id property. # To za…" at bounding box center [380, 116] width 132 height 209
type textarea "while True: enemy = hero.findNearestEnemy()"
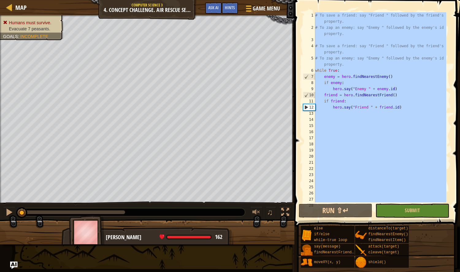
click at [334, 68] on div "# To save a friend: say "Friend " followed by the friend's id property. # To za…" at bounding box center [380, 116] width 132 height 209
click at [263, 10] on span "Game Menu" at bounding box center [266, 9] width 27 height 8
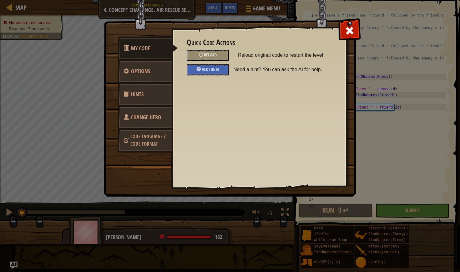
click at [208, 50] on div "Reload" at bounding box center [208, 55] width 42 height 11
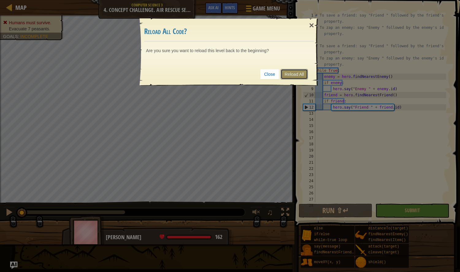
click at [298, 72] on link "Reload All" at bounding box center [294, 74] width 27 height 10
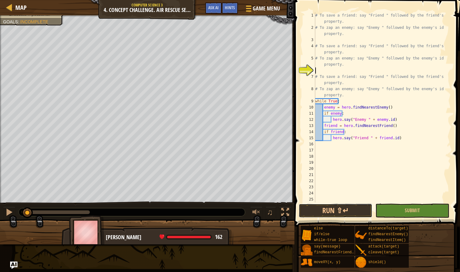
click at [345, 211] on button "Run ⇧↵" at bounding box center [336, 211] width 74 height 14
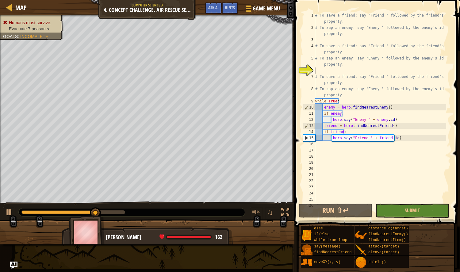
click at [34, 20] on ul "Humans must survive. Evacuate 7 peasants." at bounding box center [31, 26] width 57 height 12
click at [321, 210] on button "Run ⇧↵" at bounding box center [336, 211] width 74 height 14
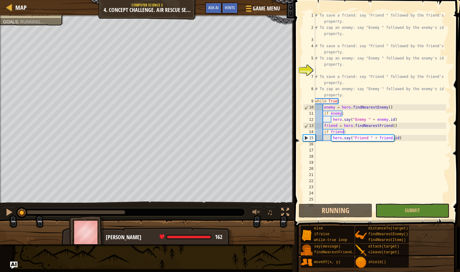
click at [285, 207] on button at bounding box center [285, 213] width 12 height 13
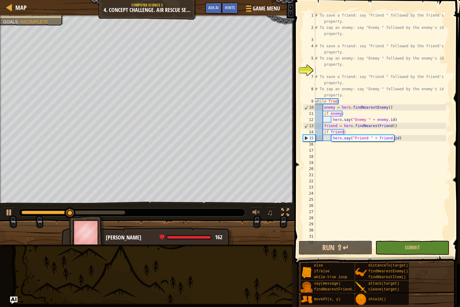
click at [284, 212] on div at bounding box center [285, 212] width 8 height 8
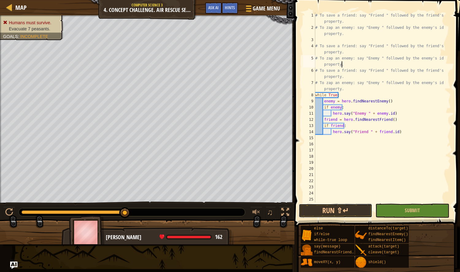
click at [355, 209] on button "Run ⇧↵" at bounding box center [336, 211] width 74 height 14
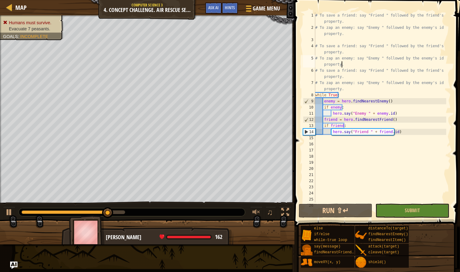
click at [48, 21] on span "Humans must survive." at bounding box center [30, 22] width 42 height 5
click at [347, 214] on button "Run ⇧↵" at bounding box center [336, 211] width 74 height 14
click at [336, 213] on button "Run ⇧↵" at bounding box center [336, 211] width 74 height 14
click at [397, 131] on div "# To save a friend: say "Friend " followed by the friend's id property. # To za…" at bounding box center [380, 116] width 132 height 209
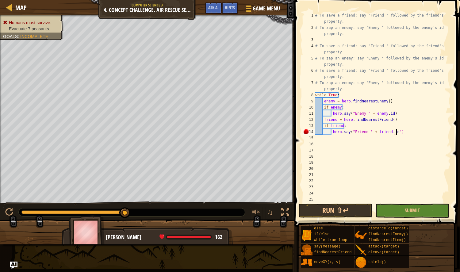
scroll to position [3, 6]
click at [346, 208] on button "Run ⇧↵" at bounding box center [336, 211] width 74 height 14
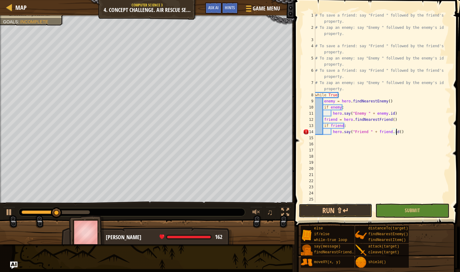
click at [345, 209] on button "Run ⇧↵" at bounding box center [336, 211] width 74 height 14
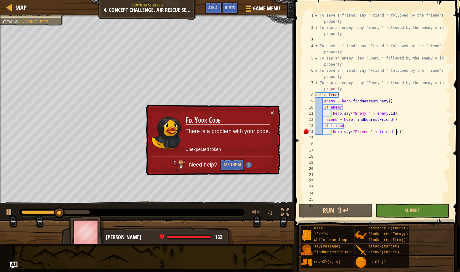
click at [395, 134] on div "# To save a friend: say "Friend " followed by the friend's id property. # To za…" at bounding box center [380, 116] width 132 height 209
type textarea "hero.say("Friend " + [DOMAIN_NAME])"
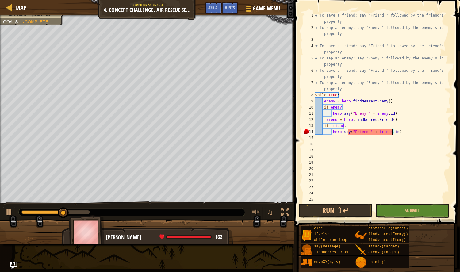
scroll to position [3, 6]
click at [347, 205] on button "Run ⇧↵" at bounding box center [336, 211] width 74 height 14
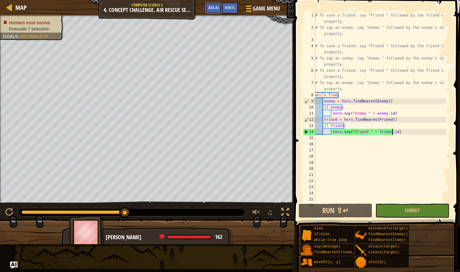
click at [214, 7] on span "Ask AI" at bounding box center [213, 8] width 10 height 6
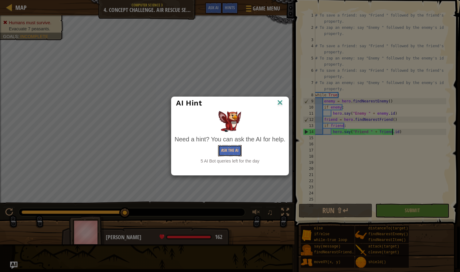
click at [230, 149] on button "Ask the AI" at bounding box center [230, 150] width 24 height 11
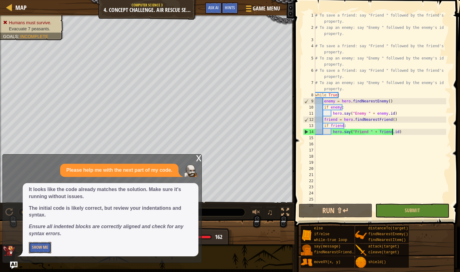
click at [43, 245] on button "Show Me" at bounding box center [40, 247] width 22 height 11
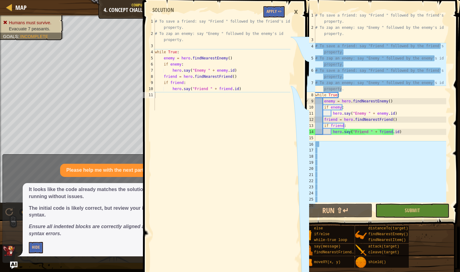
click at [43, 245] on p "Hide" at bounding box center [111, 247] width 164 height 11
click at [272, 12] on button "Apply =>" at bounding box center [274, 11] width 21 height 11
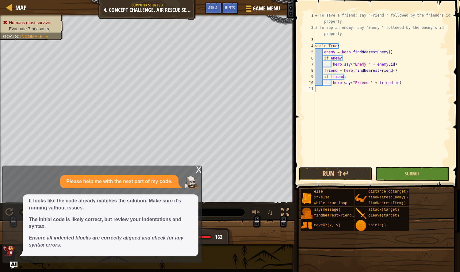
click at [353, 176] on button "Run ⇧↵" at bounding box center [336, 174] width 74 height 14
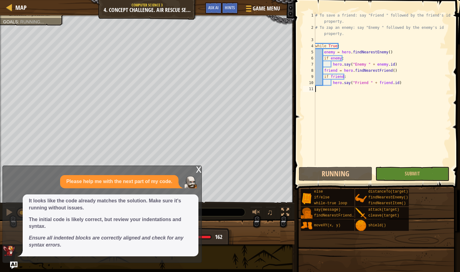
scroll to position [3, 0]
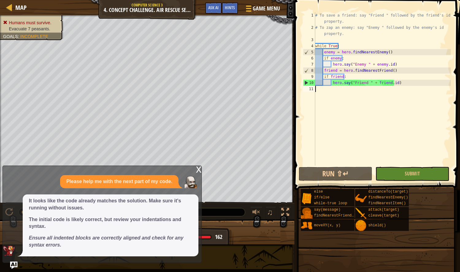
click at [195, 173] on div "x Please help me with the next part of my code. It looks like the code already …" at bounding box center [101, 214] width 199 height 97
click at [201, 168] on div "x" at bounding box center [199, 169] width 6 height 6
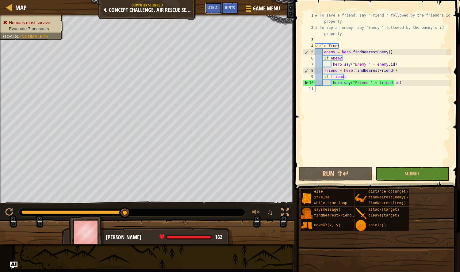
click at [213, 9] on span "Ask AI" at bounding box center [213, 8] width 10 height 6
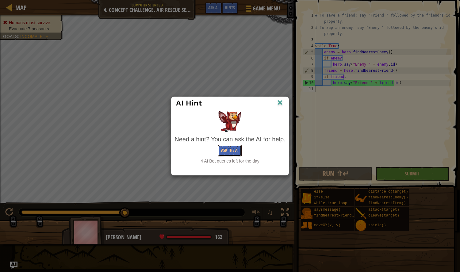
click at [226, 148] on button "Ask the AI" at bounding box center [230, 150] width 24 height 11
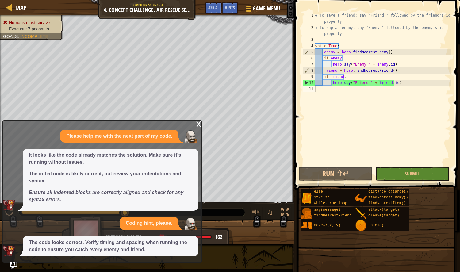
click at [103, 252] on p "The code looks correct. Verify timing and spacing when running the code to ensu…" at bounding box center [111, 246] width 164 height 14
click at [76, 244] on p "The code looks correct. Verify timing and spacing when running the code to ensu…" at bounding box center [111, 246] width 164 height 14
click at [86, 247] on p "The code looks correct. Verify timing and spacing when running the code to ensu…" at bounding box center [111, 246] width 164 height 14
click at [10, 263] on img "Ask AI" at bounding box center [13, 265] width 7 height 7
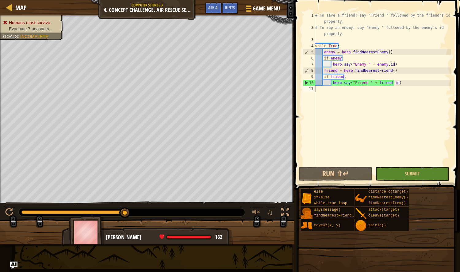
click at [10, 264] on img "Ask AI" at bounding box center [13, 265] width 7 height 7
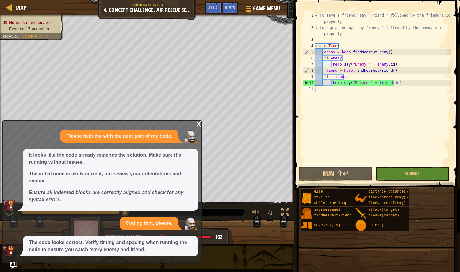
click at [20, 259] on div "x Please help me with the next part of my code. It looks like the code already …" at bounding box center [101, 191] width 199 height 143
click at [13, 264] on img "Ask AI" at bounding box center [13, 265] width 7 height 7
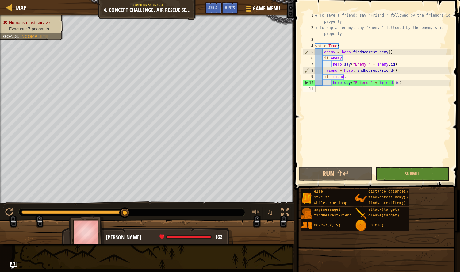
click at [13, 262] on img "Ask AI" at bounding box center [13, 265] width 7 height 7
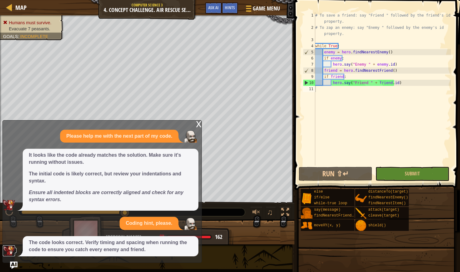
click at [12, 250] on img at bounding box center [9, 250] width 12 height 11
click at [196, 124] on div "x" at bounding box center [199, 124] width 6 height 6
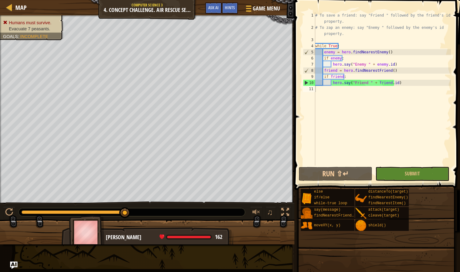
click at [229, 6] on span "Hints" at bounding box center [230, 8] width 10 height 6
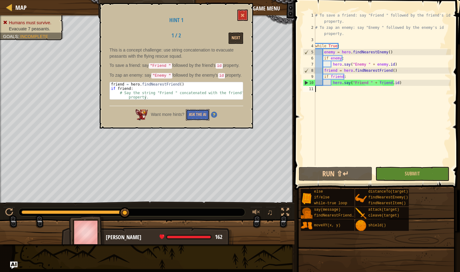
click at [202, 119] on button "Ask the AI" at bounding box center [198, 114] width 24 height 11
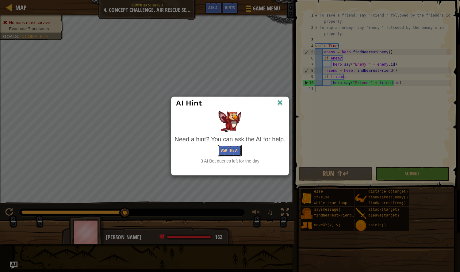
click at [238, 147] on button "Ask the AI" at bounding box center [230, 150] width 24 height 11
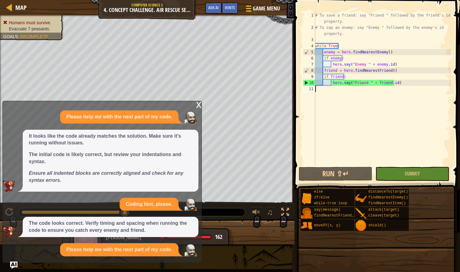
scroll to position [11, 0]
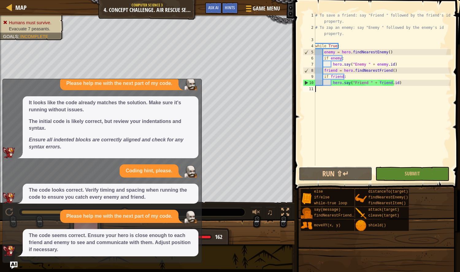
click at [361, 174] on button "Run ⇧↵" at bounding box center [336, 174] width 74 height 14
click at [15, 264] on img "Ask AI" at bounding box center [13, 265] width 7 height 7
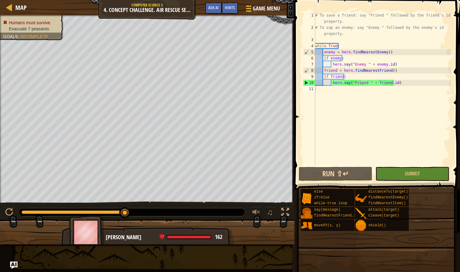
click at [254, 211] on div at bounding box center [257, 212] width 8 height 8
click at [256, 212] on div at bounding box center [257, 212] width 8 height 8
click at [7, 213] on div at bounding box center [9, 212] width 8 height 8
click at [255, 214] on div at bounding box center [257, 212] width 8 height 8
click at [265, 214] on div "♫" at bounding box center [269, 213] width 44 height 13
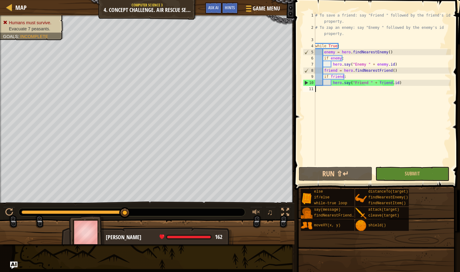
click at [270, 214] on span "♫" at bounding box center [270, 212] width 6 height 9
click at [346, 178] on button "Run ⇧↵" at bounding box center [336, 174] width 74 height 14
click at [219, 4] on button "Ask AI" at bounding box center [213, 7] width 17 height 11
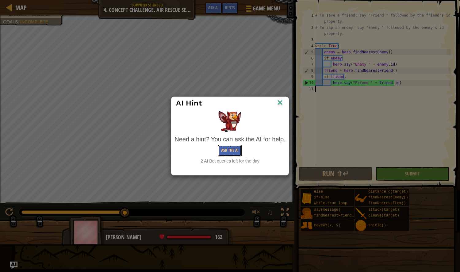
click at [224, 155] on button "Ask the AI" at bounding box center [230, 150] width 24 height 11
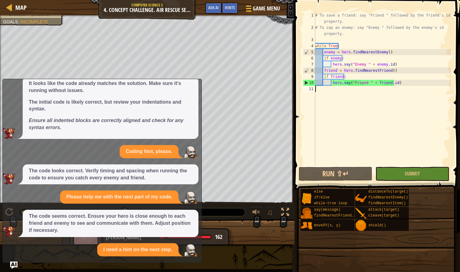
scroll to position [64, 0]
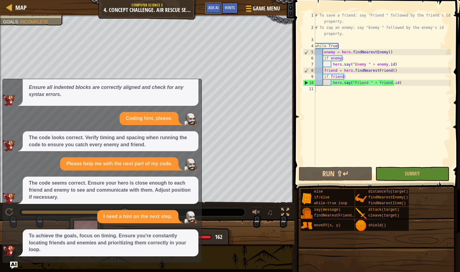
click at [210, 10] on span "Ask AI" at bounding box center [213, 8] width 10 height 6
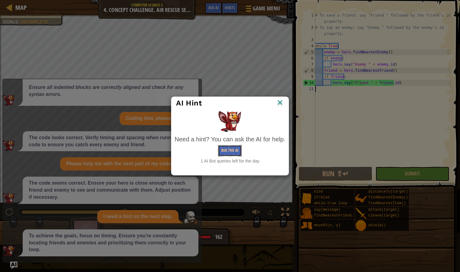
click at [234, 148] on button "Ask the AI" at bounding box center [230, 150] width 24 height 11
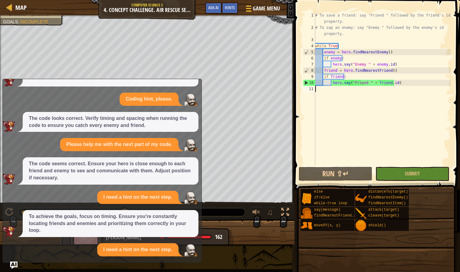
scroll to position [110, 0]
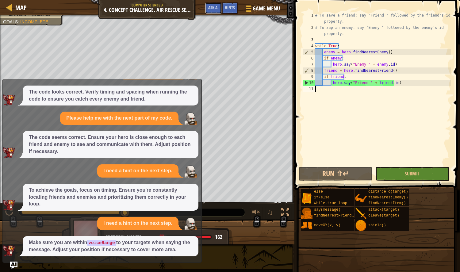
click at [209, 7] on span "Ask AI" at bounding box center [213, 8] width 10 height 6
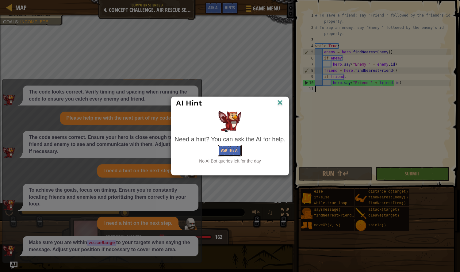
click at [229, 150] on button "Ask the AI" at bounding box center [230, 150] width 24 height 11
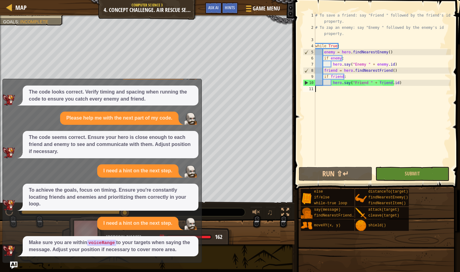
click at [13, 266] on img "Ask AI" at bounding box center [13, 265] width 7 height 7
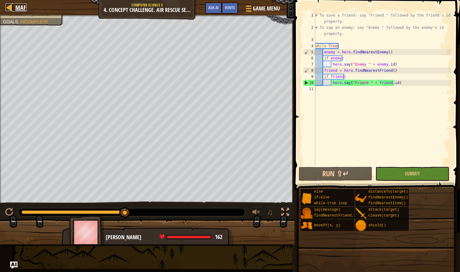
click at [14, 6] on link "Map" at bounding box center [19, 7] width 14 height 8
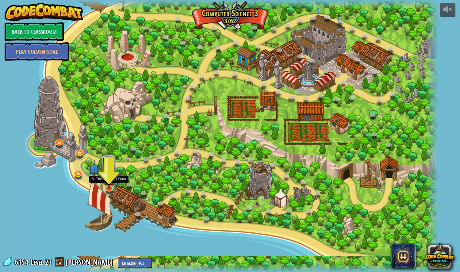
click at [109, 186] on img at bounding box center [108, 179] width 11 height 19
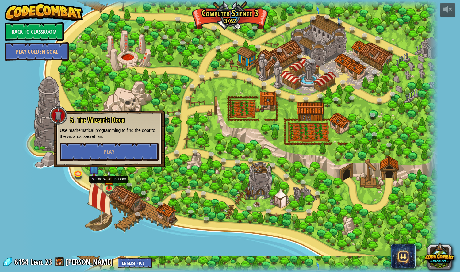
click at [108, 184] on img at bounding box center [108, 179] width 11 height 19
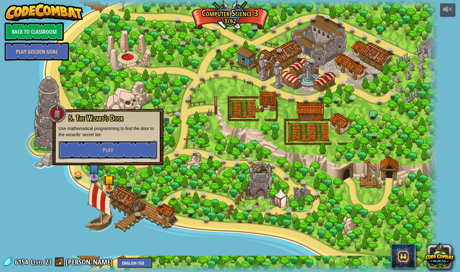
click at [115, 155] on button "Play" at bounding box center [108, 150] width 99 height 18
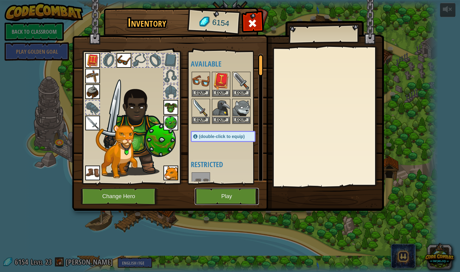
click at [218, 199] on button "Play" at bounding box center [227, 196] width 64 height 17
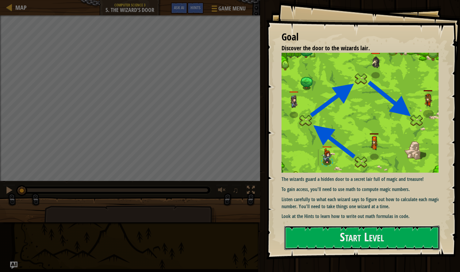
click at [319, 235] on button "Start Level" at bounding box center [362, 238] width 156 height 24
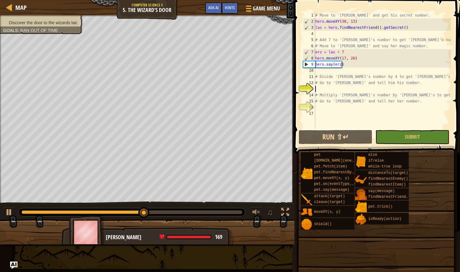
click at [40, 20] on span "Discover the door to the wizards lair." at bounding box center [43, 22] width 69 height 5
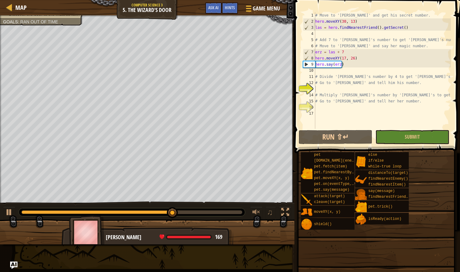
click at [317, 89] on div "# Move to '[PERSON_NAME]' and get his secret number. hero . moveXY ( 30 , 13 ) …" at bounding box center [382, 76] width 137 height 129
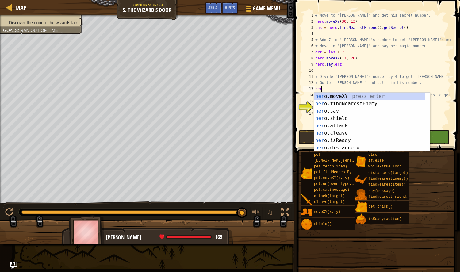
scroll to position [3, 0]
click at [327, 109] on div "her o . moveXY press enter her o . findNearestEnemy press enter her o . say pre…" at bounding box center [369, 130] width 111 height 74
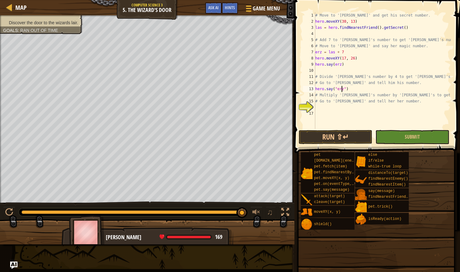
scroll to position [3, 2]
click at [342, 90] on div "# Move to '[PERSON_NAME]' and get his secret number. hero . moveXY ( 30 , 13 ) …" at bounding box center [382, 76] width 137 height 129
click at [335, 90] on div "# Move to '[PERSON_NAME]' and get his secret number. hero . moveXY ( 30 , 13 ) …" at bounding box center [382, 76] width 137 height 129
type textarea "hero.say(erz)"
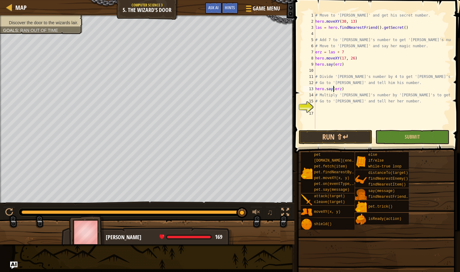
click at [315, 108] on div "16" at bounding box center [309, 107] width 12 height 6
click at [340, 89] on div "# Move to '[PERSON_NAME]' and get his secret number. hero . moveXY ( 30 , 13 ) …" at bounding box center [382, 76] width 137 height 129
type textarea "hero.say(erz)"
click at [343, 89] on div "# Move to '[PERSON_NAME]' and get his secret number. hero . moveXY ( 30 , 13 ) …" at bounding box center [382, 76] width 137 height 129
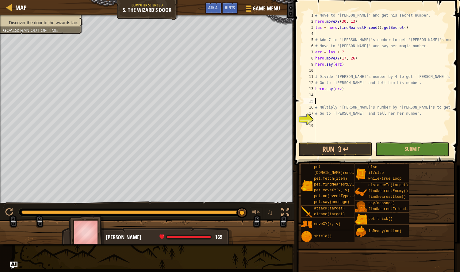
click at [339, 89] on div "# Move to '[PERSON_NAME]' and get his secret number. hero . moveXY ( 30 , 13 ) …" at bounding box center [382, 82] width 137 height 141
click at [339, 89] on div "# Move to '[PERSON_NAME]' and get his secret number. hero . moveXY ( 30 , 13 ) …" at bounding box center [382, 76] width 137 height 129
click at [330, 89] on div "# Move to '[PERSON_NAME]' and get his secret number. hero . moveXY ( 30 , 13 ) …" at bounding box center [382, 82] width 137 height 141
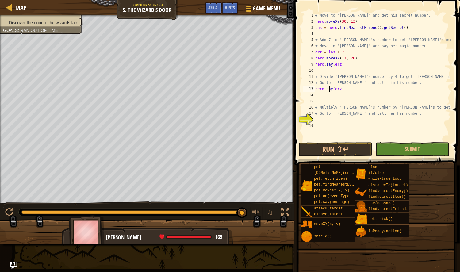
click at [330, 89] on div "# Move to '[PERSON_NAME]' and get his secret number. hero . moveXY ( 30 , 13 ) …" at bounding box center [382, 82] width 137 height 141
type textarea "hero.say(erz)"
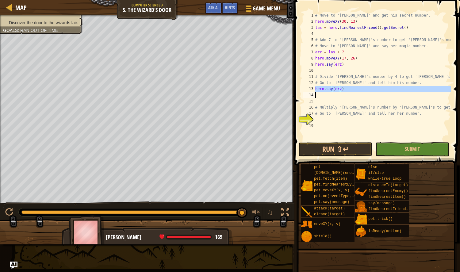
click at [330, 89] on div "# Move to '[PERSON_NAME]' and get his secret number. hero . moveXY ( 30 , 13 ) …" at bounding box center [382, 82] width 137 height 141
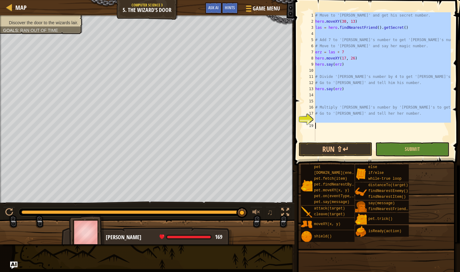
click at [336, 95] on div "# Move to '[PERSON_NAME]' and get his secret number. hero . moveXY ( 30 , 13 ) …" at bounding box center [382, 76] width 137 height 129
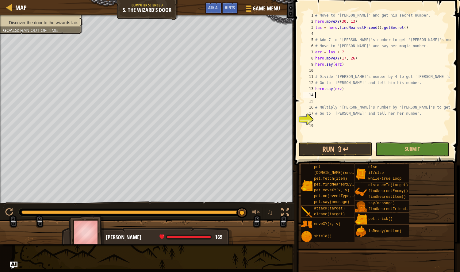
click at [329, 90] on div "# Move to '[PERSON_NAME]' and get his secret number. hero . moveXY ( 30 , 13 ) …" at bounding box center [382, 82] width 137 height 141
type textarea "hero.say(erz)"
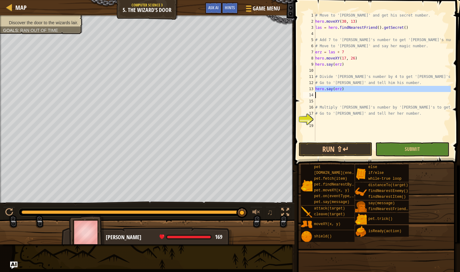
click at [321, 100] on div "# Move to '[PERSON_NAME]' and get his secret number. hero . moveXY ( 30 , 13 ) …" at bounding box center [382, 82] width 137 height 141
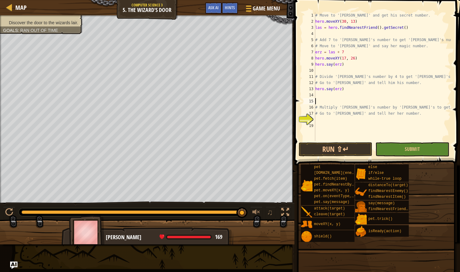
paste textarea "hero.say(erz)"
click at [343, 90] on div "# Move to '[PERSON_NAME]' and get his secret number. hero . moveXY ( 30 , 13 ) …" at bounding box center [382, 82] width 137 height 141
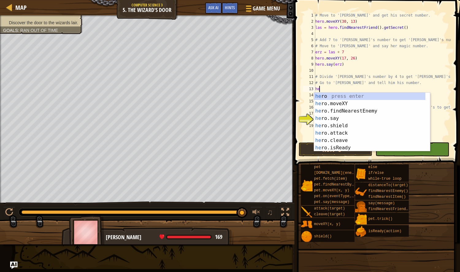
type textarea "h"
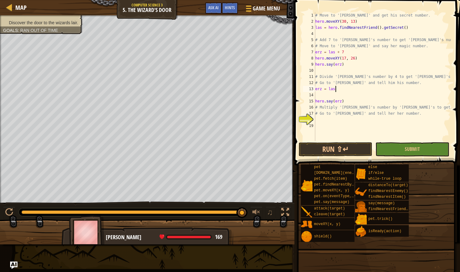
scroll to position [3, 2]
type textarea "erz = las + 60"
click at [317, 93] on div "# Move to '[PERSON_NAME]' and get his secret number. hero . moveXY ( 30 , 13 ) …" at bounding box center [382, 82] width 137 height 141
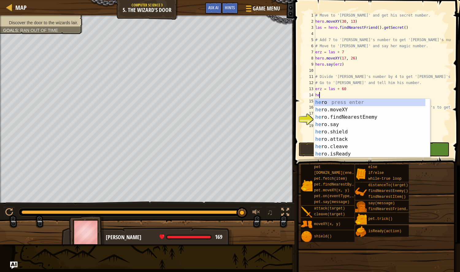
scroll to position [3, 0]
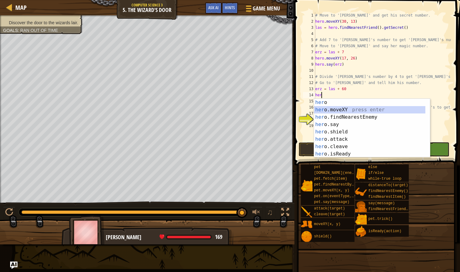
click at [332, 109] on div "her o press enter her o.moveXY press enter her o.findNearestEnemy press enter h…" at bounding box center [369, 136] width 111 height 74
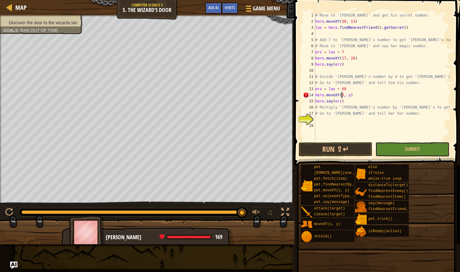
scroll to position [3, 2]
click at [349, 97] on div "# Move to '[PERSON_NAME]' and get his secret number. hero . moveXY ( 30 , 13 ) …" at bounding box center [382, 82] width 137 height 141
type textarea "hero.moveXY(30, 39)"
click at [325, 122] on div "# Move to '[PERSON_NAME]' and get his secret number. hero . moveXY ( 30 , 13 ) …" at bounding box center [382, 82] width 137 height 141
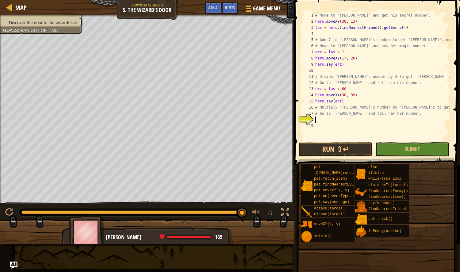
scroll to position [3, 0]
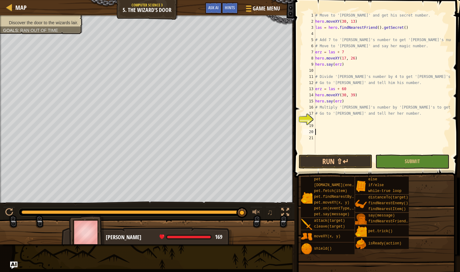
click at [318, 120] on div "# Move to '[PERSON_NAME]' and get his secret number. hero . moveXY ( 30 , 13 ) …" at bounding box center [382, 88] width 137 height 153
type textarea "hero.moveXY(43, 26)"
type textarea "# Go to '[PERSON_NAME]' and tell her her number."
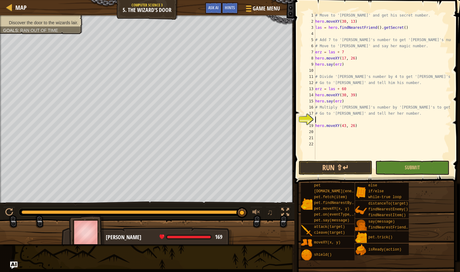
type textarea "hero.moveXY(43, 26)"
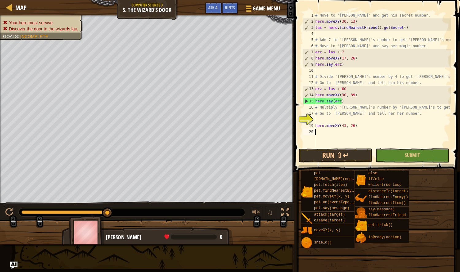
type textarea "hero.moveXY(43, 26)"
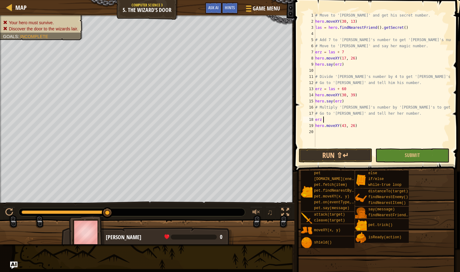
click at [334, 90] on div "# Move to '[PERSON_NAME]' and get his secret number. hero . moveXY ( 30 , 13 ) …" at bounding box center [382, 85] width 137 height 147
click at [436, 84] on div "# Move to '[PERSON_NAME]' and get his secret number. hero . moveXY ( 30 , 13 ) …" at bounding box center [382, 85] width 137 height 147
click at [334, 91] on div "# Move to '[PERSON_NAME]' and get his secret number. hero . moveXY ( 30 , 13 ) …" at bounding box center [382, 85] width 137 height 147
click at [372, 96] on div "las press enter" at bounding box center [384, 104] width 116 height 22
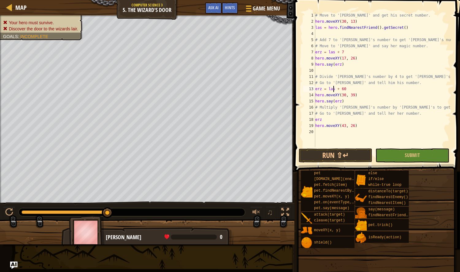
click at [324, 122] on div "# Move to '[PERSON_NAME]' and get his secret number. hero . moveXY ( 30 , 13 ) …" at bounding box center [382, 85] width 137 height 147
click at [326, 118] on div "# Move to '[PERSON_NAME]' and get his secret number. hero . moveXY ( 30 , 13 ) …" at bounding box center [382, 85] width 137 height 147
click at [326, 119] on div "# Move to '[PERSON_NAME]' and get his secret number. hero . moveXY ( 30 , 13 ) …" at bounding box center [382, 85] width 137 height 147
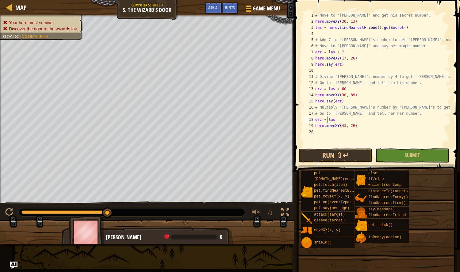
click at [334, 120] on div "# Move to '[PERSON_NAME]' and get his secret number. hero . moveXY ( 30 , 13 ) …" at bounding box center [382, 85] width 137 height 147
type textarea "erz = las + 90"
click at [361, 135] on div "# Move to '[PERSON_NAME]' and get his secret number. hero . moveXY ( 30 , 13 ) …" at bounding box center [382, 85] width 137 height 147
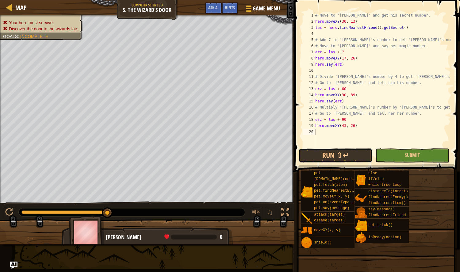
click at [339, 154] on button "Run ⇧↵" at bounding box center [336, 156] width 74 height 14
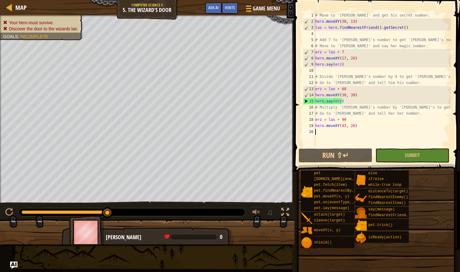
click at [345, 90] on div "# Move to '[PERSON_NAME]' and get his secret number. hero . moveXY ( 30 , 13 ) …" at bounding box center [382, 85] width 137 height 147
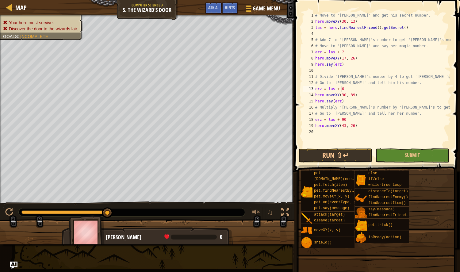
scroll to position [3, 2]
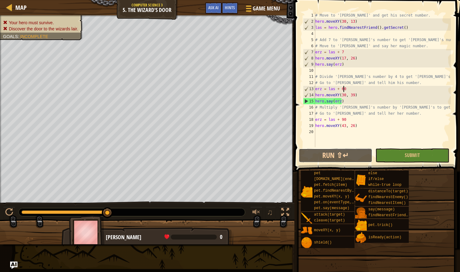
click at [339, 155] on button "Run ⇧↵" at bounding box center [336, 156] width 74 height 14
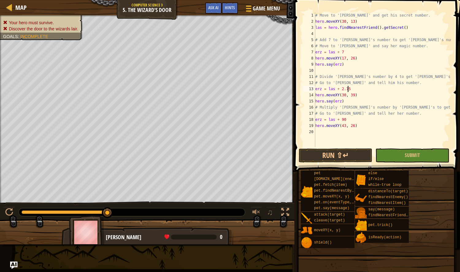
scroll to position [3, 2]
click at [342, 156] on button "Run ⇧↵" at bounding box center [336, 156] width 74 height 14
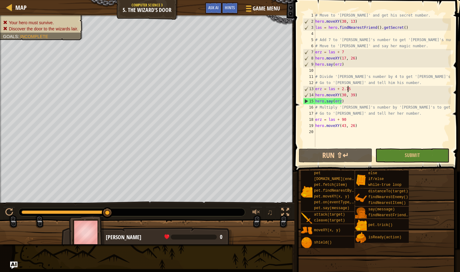
click at [343, 54] on div "# Move to '[PERSON_NAME]' and get his secret number. hero . moveXY ( 30 , 13 ) …" at bounding box center [382, 85] width 137 height 147
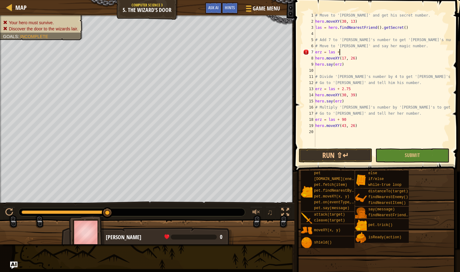
scroll to position [3, 2]
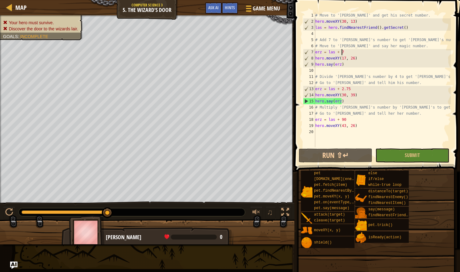
click at [345, 120] on div "# Move to '[PERSON_NAME]' and get his secret number. hero . moveXY ( 30 , 13 ) …" at bounding box center [382, 85] width 137 height 147
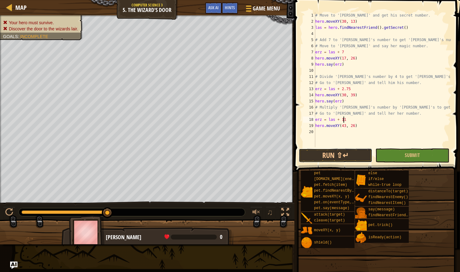
click at [344, 154] on button "Run ⇧↵" at bounding box center [336, 156] width 74 height 14
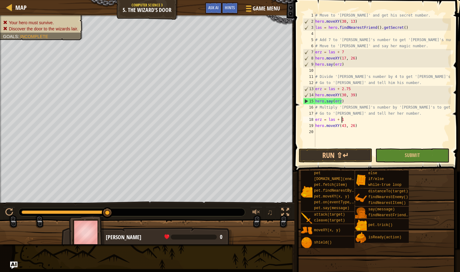
scroll to position [3, 2]
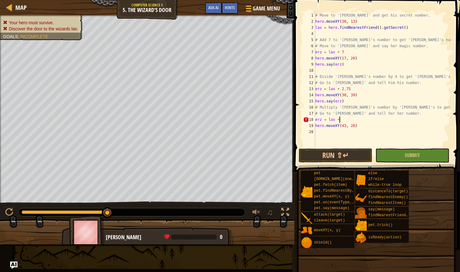
click at [341, 52] on div "# Move to '[PERSON_NAME]' and get his secret number. hero . moveXY ( 30 , 13 ) …" at bounding box center [382, 85] width 137 height 147
click at [340, 155] on button "Run ⇧↵" at bounding box center [336, 156] width 74 height 14
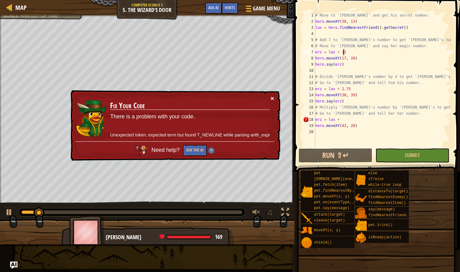
click at [272, 95] on button "×" at bounding box center [272, 97] width 4 height 6
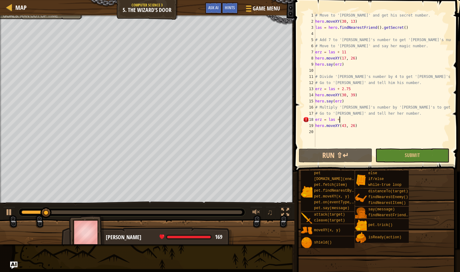
click at [343, 120] on div "# Move to '[PERSON_NAME]' and get his secret number. hero . moveXY ( 30 , 13 ) …" at bounding box center [382, 85] width 137 height 147
click at [340, 150] on button "Run ⇧↵" at bounding box center [336, 156] width 74 height 14
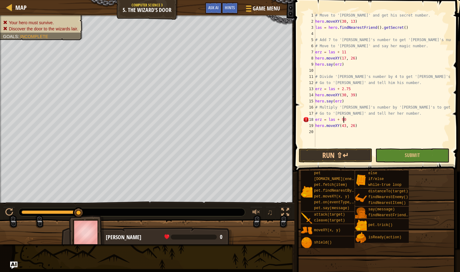
scroll to position [3, 2]
click at [343, 156] on button "Run ⇧↵" at bounding box center [336, 156] width 74 height 14
click at [342, 153] on button "Run ⇧↵" at bounding box center [336, 156] width 74 height 14
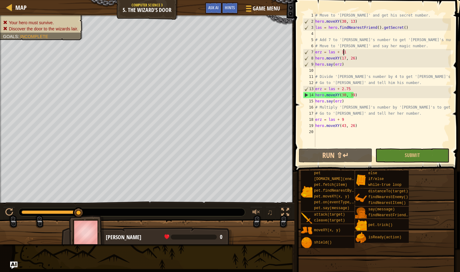
click at [346, 54] on div "# Move to '[PERSON_NAME]' and get his secret number. hero . moveXY ( 30 , 13 ) …" at bounding box center [382, 85] width 137 height 147
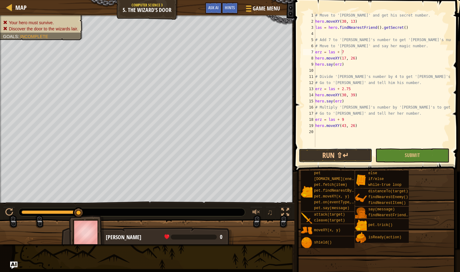
click at [329, 153] on button "Run ⇧↵" at bounding box center [336, 156] width 74 height 14
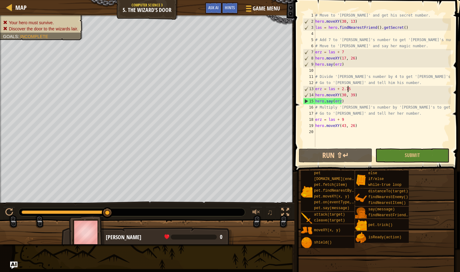
click at [347, 88] on div "# Move to '[PERSON_NAME]' and get his secret number. hero . moveXY ( 30 , 13 ) …" at bounding box center [382, 85] width 137 height 147
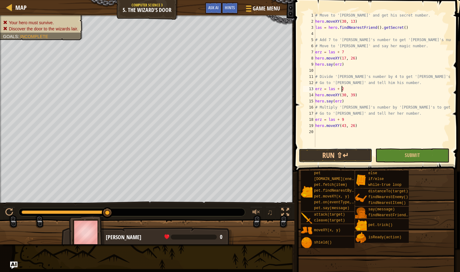
click at [340, 153] on button "Run ⇧↵" at bounding box center [336, 156] width 74 height 14
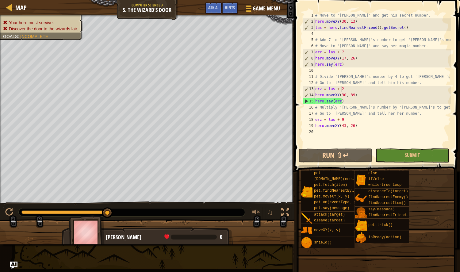
click at [343, 101] on div "# Move to '[PERSON_NAME]' and get his secret number. hero . moveXY ( 30 , 13 ) …" at bounding box center [382, 85] width 137 height 147
click at [340, 103] on div "# Move to '[PERSON_NAME]' and get his secret number. hero . moveXY ( 30 , 13 ) …" at bounding box center [382, 85] width 137 height 147
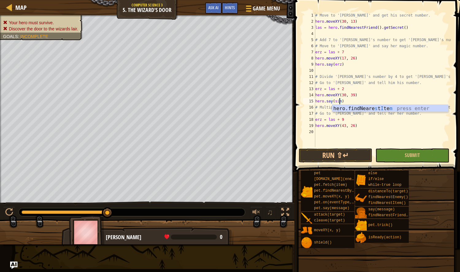
click at [411, 80] on div "# Move to '[PERSON_NAME]' and get his secret number. hero . moveXY ( 30 , 13 ) …" at bounding box center [382, 85] width 137 height 147
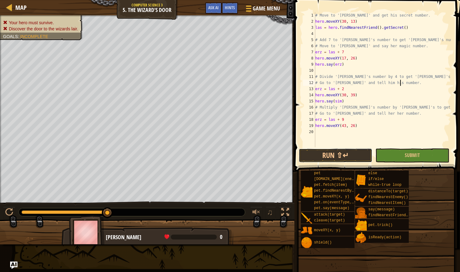
click at [345, 157] on button "Run ⇧↵" at bounding box center [336, 156] width 74 height 14
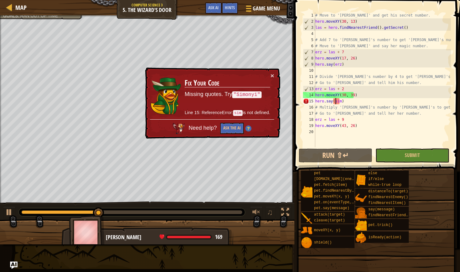
click at [336, 100] on div "# Move to '[PERSON_NAME]' and get his secret number. hero . moveXY ( 30 , 13 ) …" at bounding box center [382, 85] width 137 height 147
click at [340, 101] on div "# Move to '[PERSON_NAME]' and get his secret number. hero . moveXY ( 30 , 13 ) …" at bounding box center [382, 85] width 137 height 147
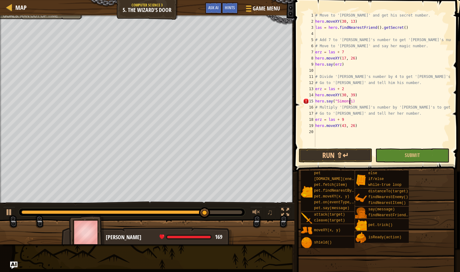
scroll to position [3, 3]
click at [343, 148] on span at bounding box center [378, 77] width 171 height 190
click at [343, 151] on button "Run ⇧↵" at bounding box center [336, 156] width 74 height 14
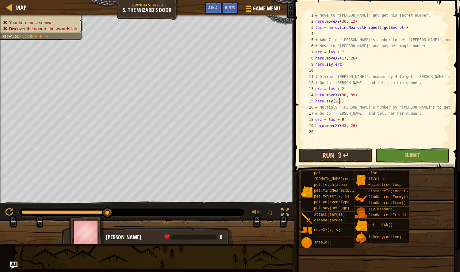
scroll to position [3, 2]
type textarea "hero.say(2.75)"
click at [342, 164] on span at bounding box center [378, 77] width 171 height 190
click at [343, 160] on button "Run ⇧↵" at bounding box center [336, 156] width 74 height 14
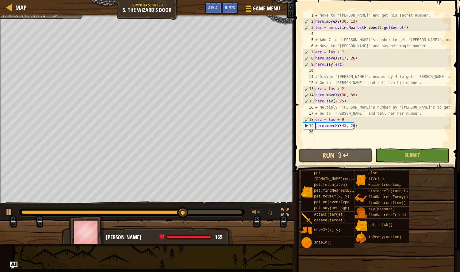
click at [336, 154] on button "Run ⇧↵" at bounding box center [336, 156] width 74 height 14
click at [318, 132] on div "# Move to '[PERSON_NAME]' and get his secret number. hero . moveXY ( 30 , 13 ) …" at bounding box center [382, 85] width 137 height 147
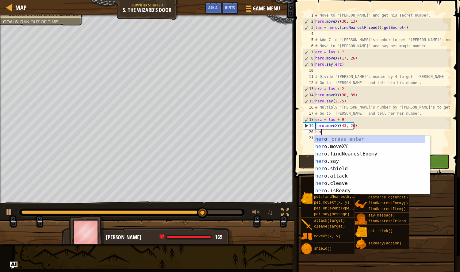
scroll to position [3, 0]
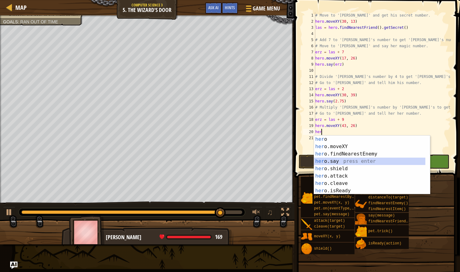
click at [329, 161] on div "her o press enter her o.moveXY press enter her o.findNearestEnemy press enter h…" at bounding box center [369, 173] width 111 height 74
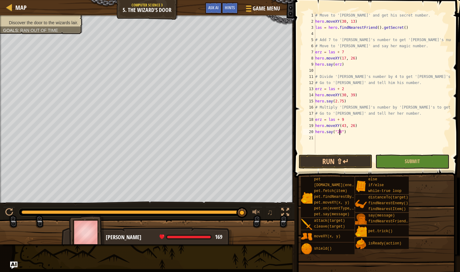
scroll to position [3, 2]
click at [341, 133] on div "# Move to '[PERSON_NAME]' and get his secret number. hero . moveXY ( 30 , 13 ) …" at bounding box center [382, 88] width 137 height 153
click at [335, 132] on div "# Move to '[PERSON_NAME]' and get his secret number. hero . moveXY ( 30 , 13 ) …" at bounding box center [382, 88] width 137 height 153
click at [334, 160] on button "Run ⇧↵" at bounding box center [336, 162] width 74 height 14
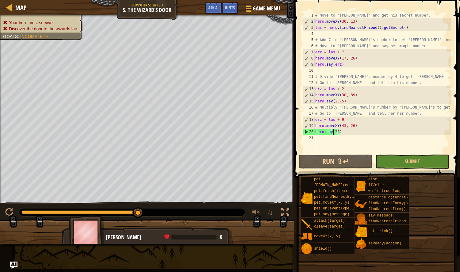
click at [327, 170] on span at bounding box center [378, 80] width 171 height 196
click at [327, 165] on button "Run ⇧↵" at bounding box center [336, 162] width 74 height 14
click at [337, 132] on div "# Move to '[PERSON_NAME]' and get his secret number. hero . moveXY ( 30 , 13 ) …" at bounding box center [382, 88] width 137 height 153
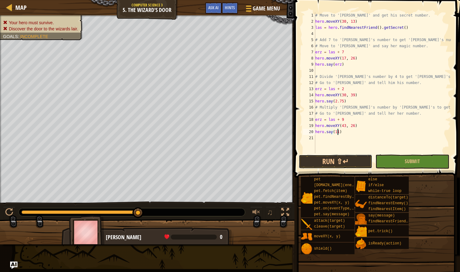
click at [336, 164] on button "Run ⇧↵" at bounding box center [336, 162] width 74 height 14
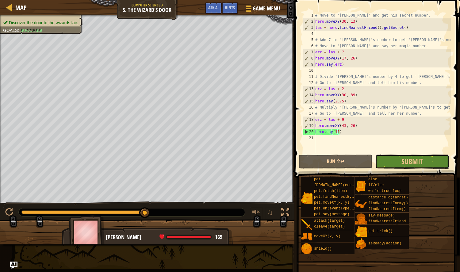
click at [392, 158] on button "Submit" at bounding box center [413, 162] width 74 height 14
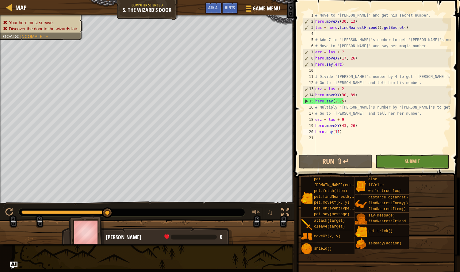
click at [342, 103] on div "# Move to '[PERSON_NAME]' and get his secret number. hero . moveXY ( 30 , 13 ) …" at bounding box center [382, 88] width 137 height 153
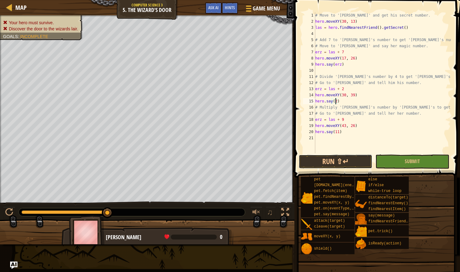
click at [337, 155] on button "Run ⇧↵" at bounding box center [336, 162] width 74 height 14
click at [342, 158] on button "Run ⇧↵" at bounding box center [336, 162] width 74 height 14
click at [342, 156] on button "Run ⇧↵" at bounding box center [336, 162] width 74 height 14
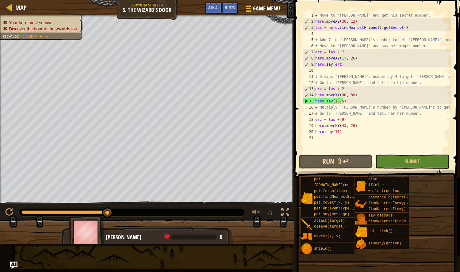
click at [352, 161] on button "Run ⇧↵" at bounding box center [336, 162] width 74 height 14
click at [345, 158] on button "Run ⇧↵" at bounding box center [336, 162] width 74 height 14
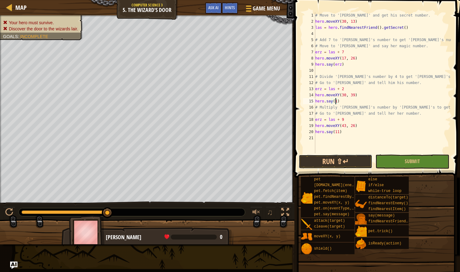
click at [342, 160] on button "Run ⇧↵" at bounding box center [336, 162] width 74 height 14
click at [343, 159] on button "Run ⇧↵" at bounding box center [336, 162] width 74 height 14
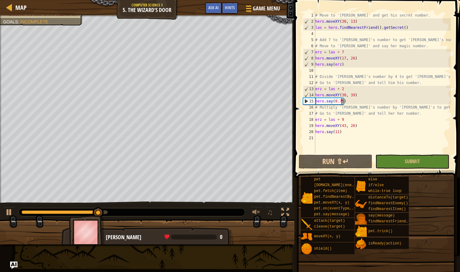
click at [337, 102] on div "# Move to '[PERSON_NAME]' and get his secret number. hero . moveXY ( 30 , 13 ) …" at bounding box center [382, 88] width 137 height 153
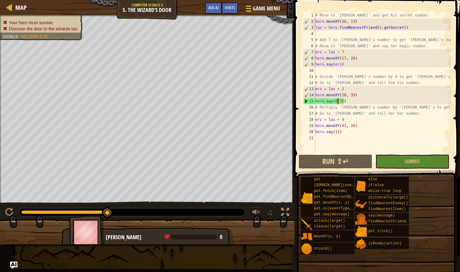
click at [336, 102] on div "# Move to '[PERSON_NAME]' and get his secret number. hero . moveXY ( 30 , 13 ) …" at bounding box center [382, 88] width 137 height 153
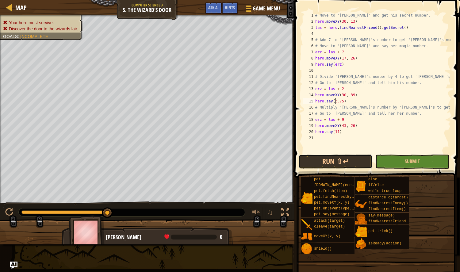
click at [338, 158] on button "Run ⇧↵" at bounding box center [336, 162] width 74 height 14
click at [345, 160] on button "Run ⇧↵" at bounding box center [336, 162] width 74 height 14
click at [339, 164] on button "Run ⇧↵" at bounding box center [336, 162] width 74 height 14
click at [315, 161] on button "Run ⇧↵" at bounding box center [336, 162] width 74 height 14
click at [339, 103] on div "# Move to '[PERSON_NAME]' and get his secret number. hero . moveXY ( 30 , 13 ) …" at bounding box center [382, 88] width 137 height 153
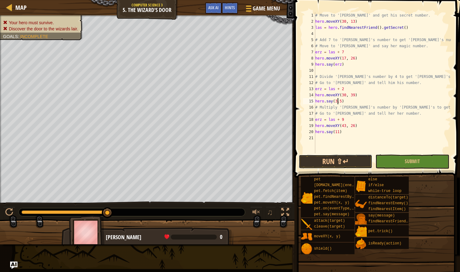
click at [349, 159] on button "Run ⇧↵" at bounding box center [336, 162] width 74 height 14
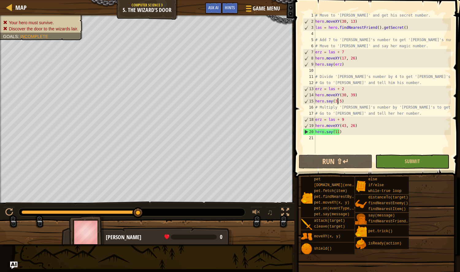
click at [338, 134] on div "# Move to '[PERSON_NAME]' and get his secret number. hero . moveXY ( 30 , 13 ) …" at bounding box center [382, 88] width 137 height 153
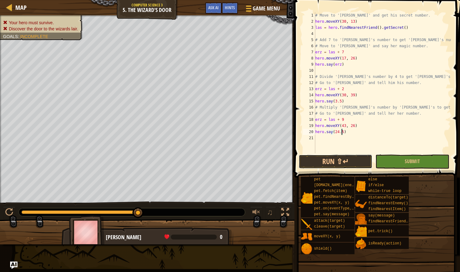
click at [342, 161] on button "Run ⇧↵" at bounding box center [336, 162] width 74 height 14
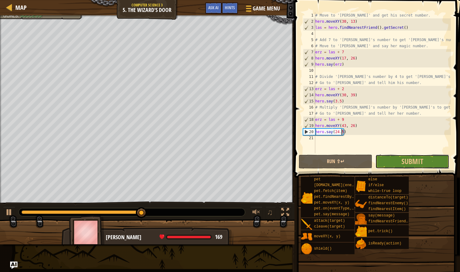
click at [420, 161] on span "Submit" at bounding box center [413, 161] width 22 height 10
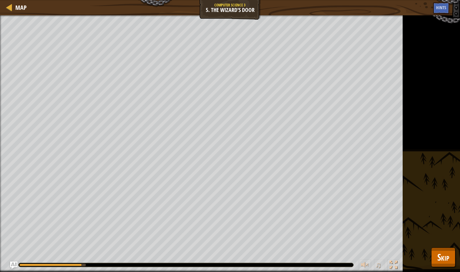
click at [420, 161] on div "Discover the door to the wizards lair. Goals : Running... ♫ [PERSON_NAME] 169 x…" at bounding box center [230, 143] width 460 height 257
click at [440, 252] on span "Skip" at bounding box center [444, 257] width 12 height 13
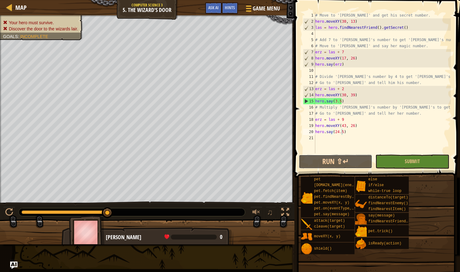
click at [346, 164] on button "Run ⇧↵" at bounding box center [336, 162] width 74 height 14
click at [340, 100] on div "# Move to '[PERSON_NAME]' and get his secret number. hero . moveXY ( 30 , 13 ) …" at bounding box center [382, 88] width 137 height 153
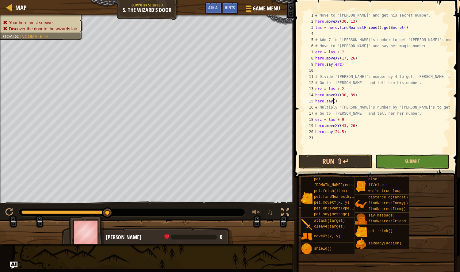
scroll to position [3, 2]
click at [342, 135] on div "# Move to '[PERSON_NAME]' and get his secret number. hero . moveXY ( 30 , 13 ) …" at bounding box center [382, 88] width 137 height 153
type textarea "hero.say(2)"
click at [342, 158] on button "Run ⇧↵" at bounding box center [336, 162] width 74 height 14
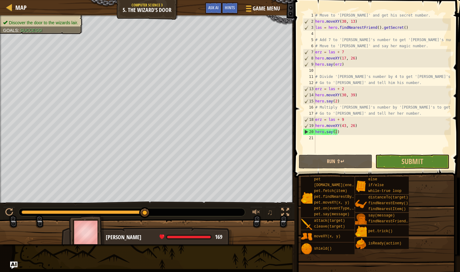
click at [22, 2] on div "Map" at bounding box center [19, 7] width 14 height 15
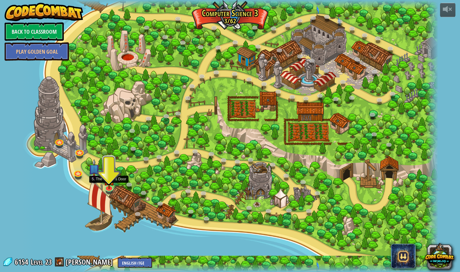
click at [108, 187] on img at bounding box center [108, 179] width 11 height 19
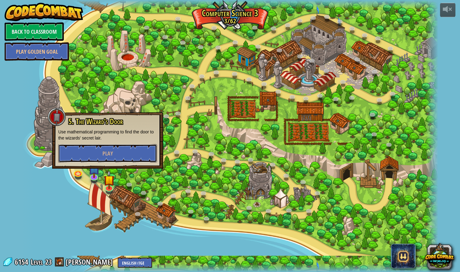
click at [112, 149] on button "Play" at bounding box center [107, 153] width 99 height 18
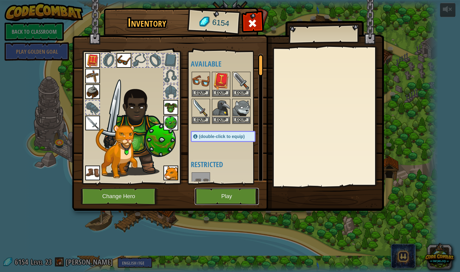
click at [197, 195] on button "Play" at bounding box center [227, 196] width 64 height 17
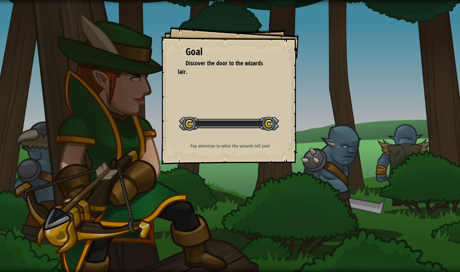
click at [197, 195] on div "Goal Discover the door to the wizards lair. Start Level Error loading from serv…" at bounding box center [230, 136] width 460 height 272
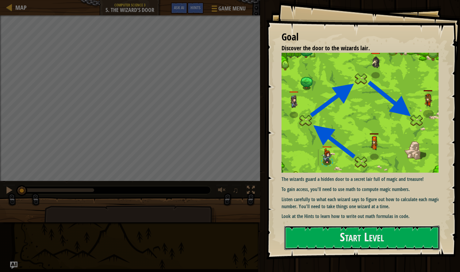
click at [328, 241] on button "Start Level" at bounding box center [362, 238] width 156 height 24
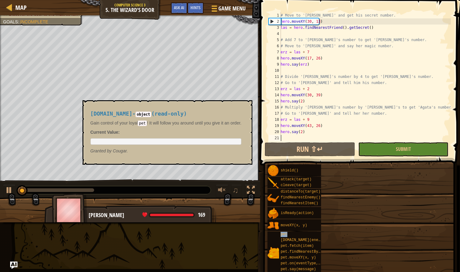
click at [312, 236] on div "pet" at bounding box center [302, 235] width 46 height 6
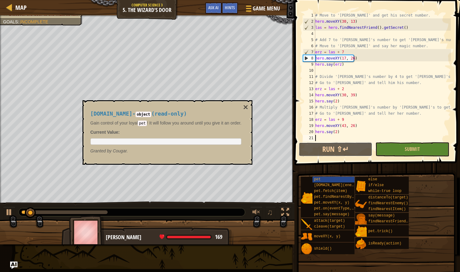
click at [301, 147] on button "Run ⇧↵" at bounding box center [336, 149] width 74 height 14
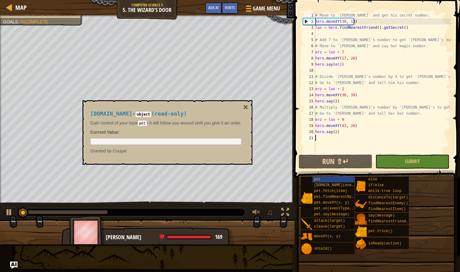
click at [247, 103] on button "×" at bounding box center [245, 107] width 5 height 9
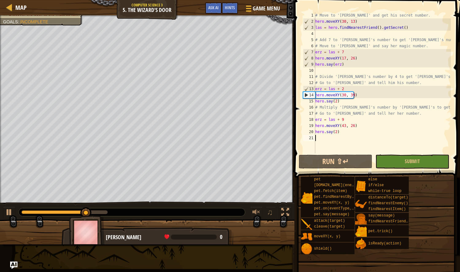
click at [335, 102] on div "# Move to '[PERSON_NAME]' and get his secret number. hero . moveXY ( 30 , 13 ) …" at bounding box center [382, 88] width 137 height 153
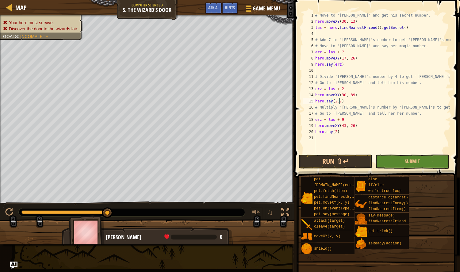
scroll to position [3, 2]
click at [335, 133] on div "# Move to '[PERSON_NAME]' and get his secret number. hero . moveXY ( 30 , 13 ) …" at bounding box center [382, 88] width 137 height 153
type textarea "hero.say(11)"
click at [343, 164] on button "Run ⇧↵" at bounding box center [336, 162] width 74 height 14
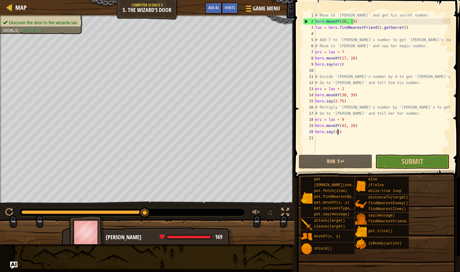
click at [254, 216] on div at bounding box center [257, 212] width 8 height 8
click at [309, 163] on button "Run ⇧↵" at bounding box center [336, 162] width 74 height 14
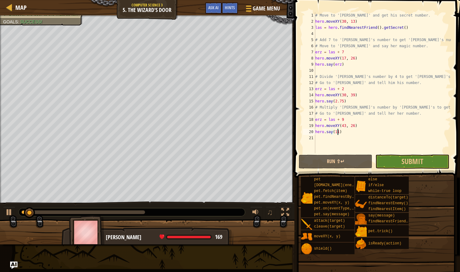
click at [253, 210] on div at bounding box center [257, 212] width 8 height 8
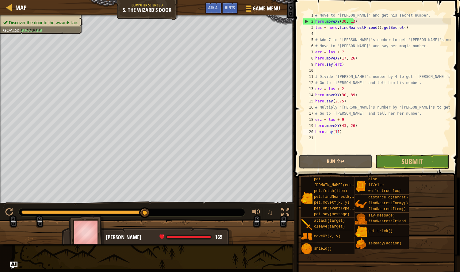
click at [323, 165] on button "Run ⇧↵" at bounding box center [336, 162] width 74 height 14
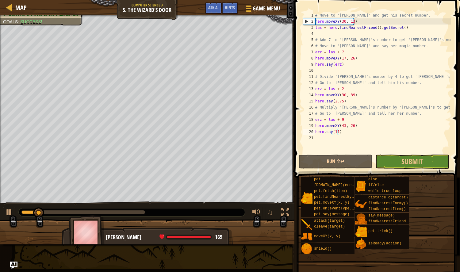
click at [248, 213] on div "♫" at bounding box center [269, 213] width 44 height 13
click at [253, 211] on div at bounding box center [257, 212] width 8 height 8
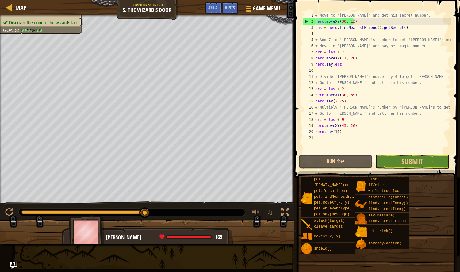
click at [337, 161] on button "Run ⇧↵" at bounding box center [336, 162] width 74 height 14
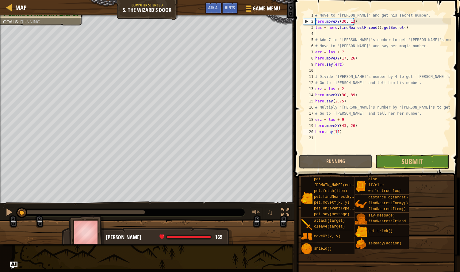
click at [337, 161] on button "Running" at bounding box center [336, 162] width 74 height 14
click at [337, 161] on button "Run ⇧↵" at bounding box center [336, 162] width 74 height 14
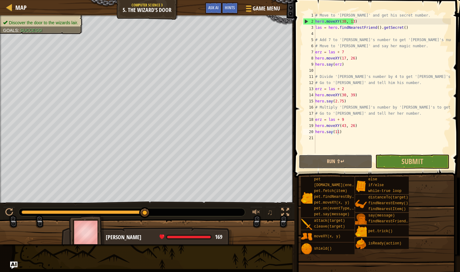
click at [337, 161] on button "Run ⇧↵" at bounding box center [336, 162] width 74 height 14
click at [337, 160] on button "Run ⇧↵" at bounding box center [336, 162] width 74 height 14
click at [348, 163] on button "Run ⇧↵" at bounding box center [336, 162] width 74 height 14
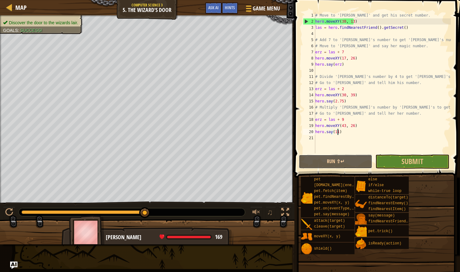
click at [348, 163] on button "Run ⇧↵" at bounding box center [336, 162] width 74 height 14
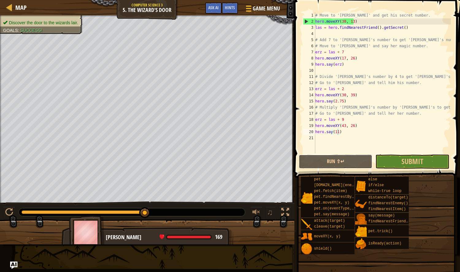
click at [348, 163] on button "Run ⇧↵" at bounding box center [336, 162] width 74 height 14
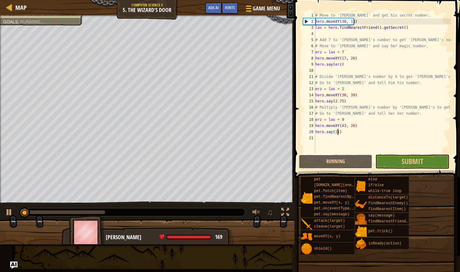
click at [348, 163] on button "Running" at bounding box center [336, 162] width 74 height 14
click at [345, 164] on button "Running" at bounding box center [336, 162] width 74 height 14
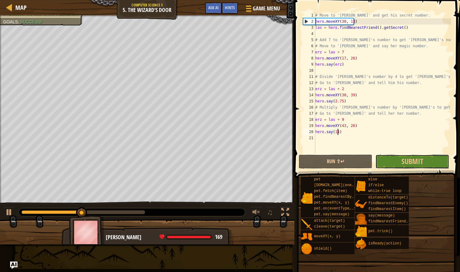
click at [405, 162] on span "Submit" at bounding box center [413, 161] width 22 height 10
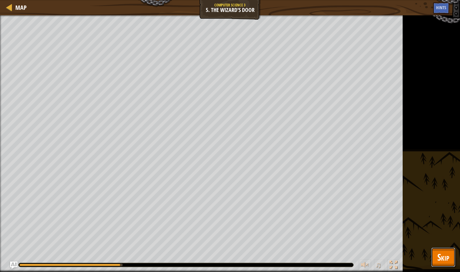
click at [438, 261] on span "Skip" at bounding box center [444, 257] width 12 height 13
